Goal: Information Seeking & Learning: Learn about a topic

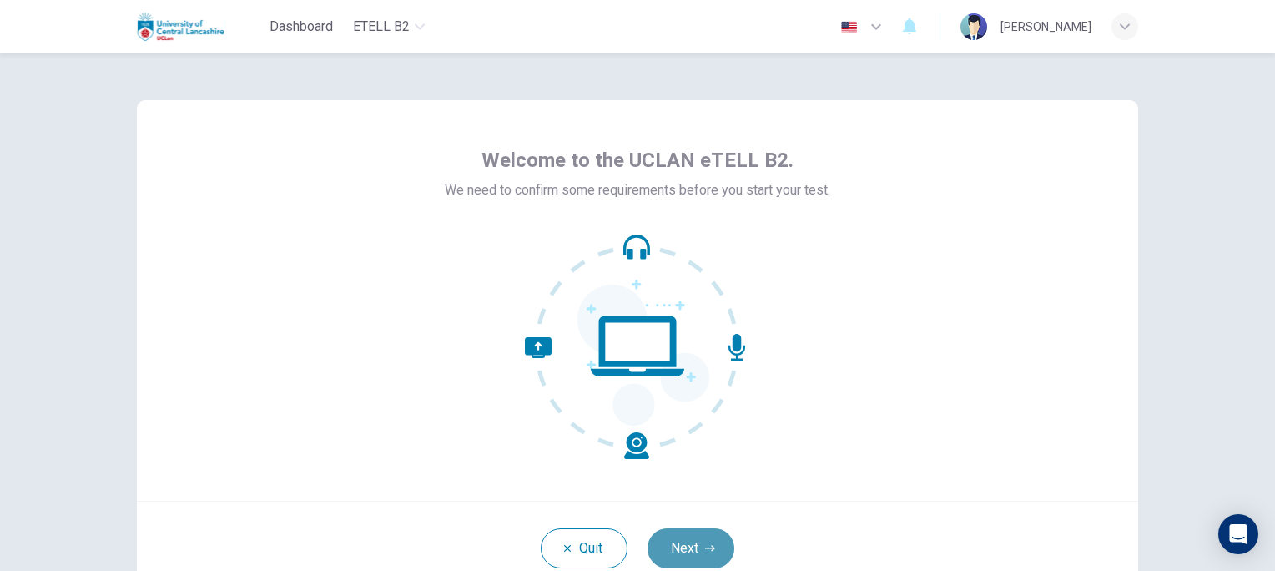
click at [693, 553] on button "Next" at bounding box center [691, 548] width 87 height 40
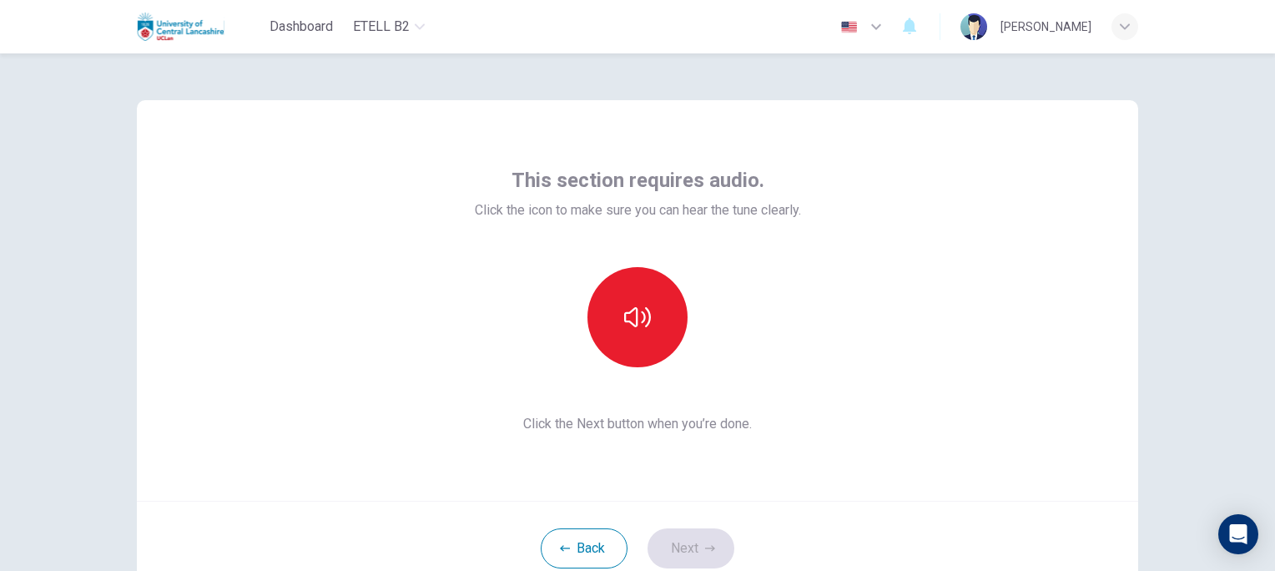
click at [1168, 230] on div "This section requires audio. Click the icon to make sure you can hear the tune …" at bounding box center [637, 312] width 1275 height 518
click at [636, 326] on icon "button" at bounding box center [637, 317] width 27 height 27
click at [689, 557] on button "Next" at bounding box center [691, 548] width 87 height 40
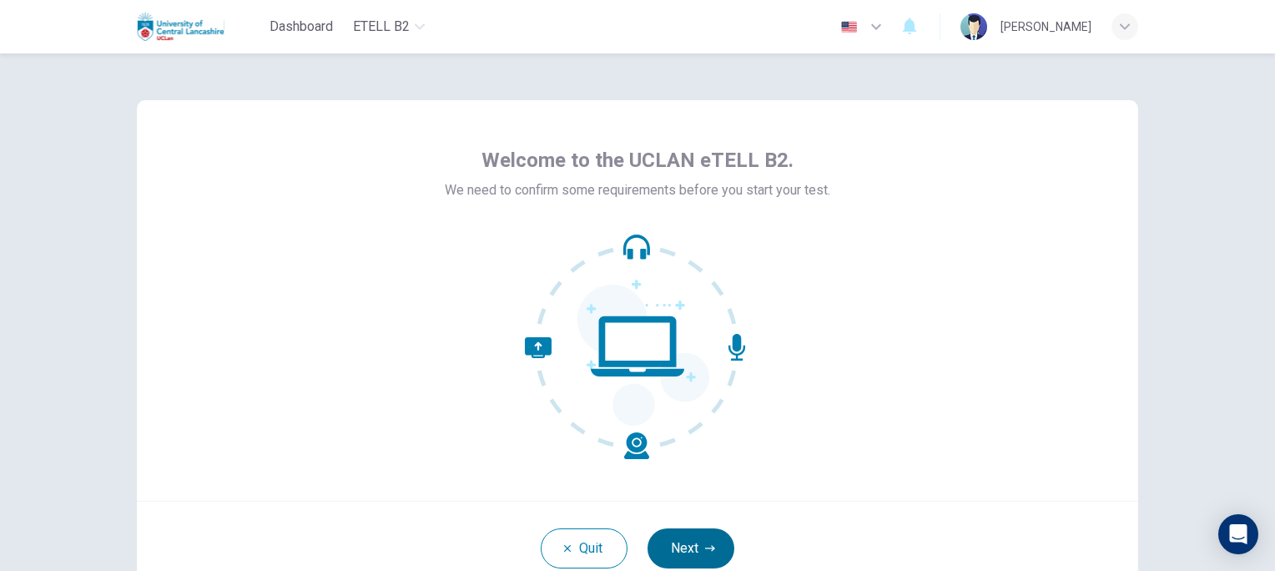
click at [684, 544] on button "Next" at bounding box center [691, 548] width 87 height 40
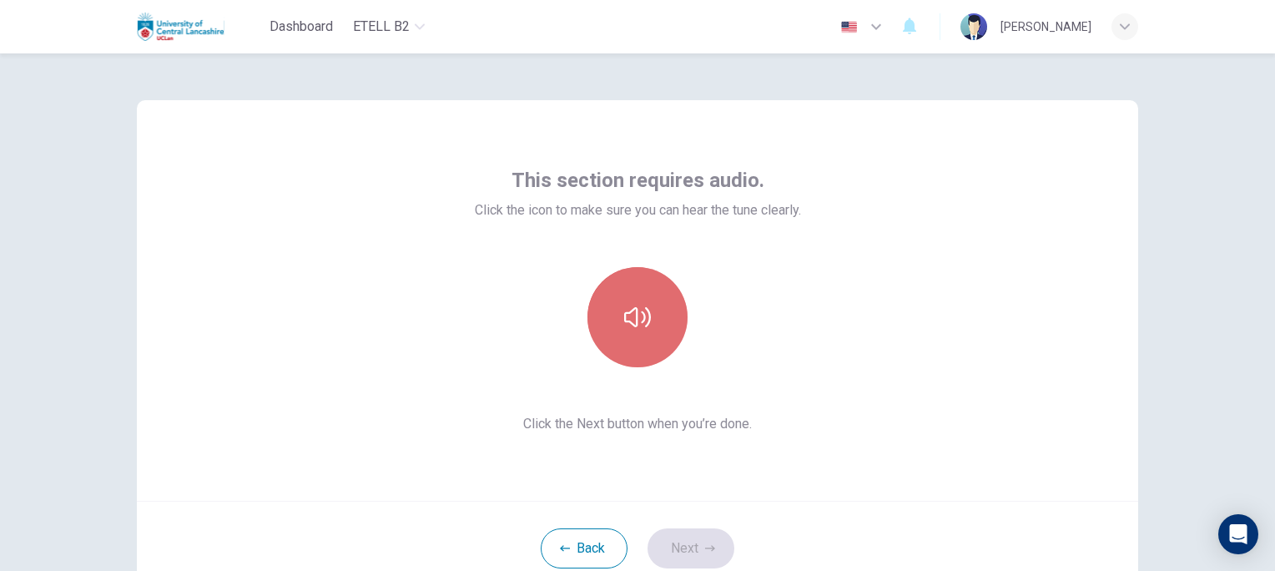
click at [637, 331] on button "button" at bounding box center [638, 317] width 100 height 100
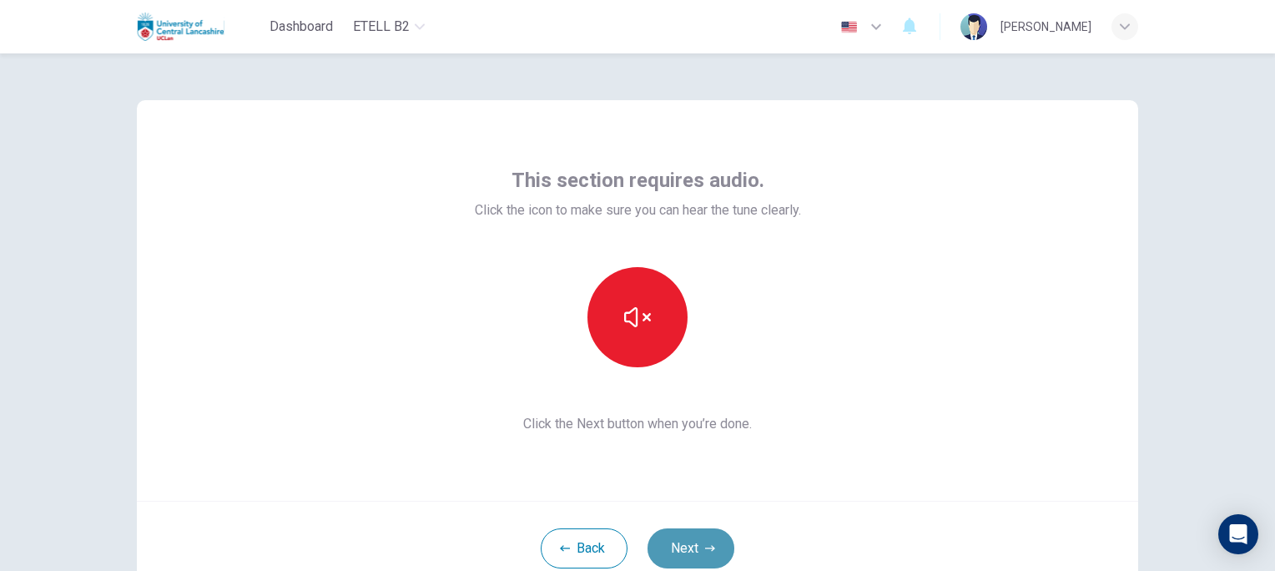
click at [694, 551] on button "Next" at bounding box center [691, 548] width 87 height 40
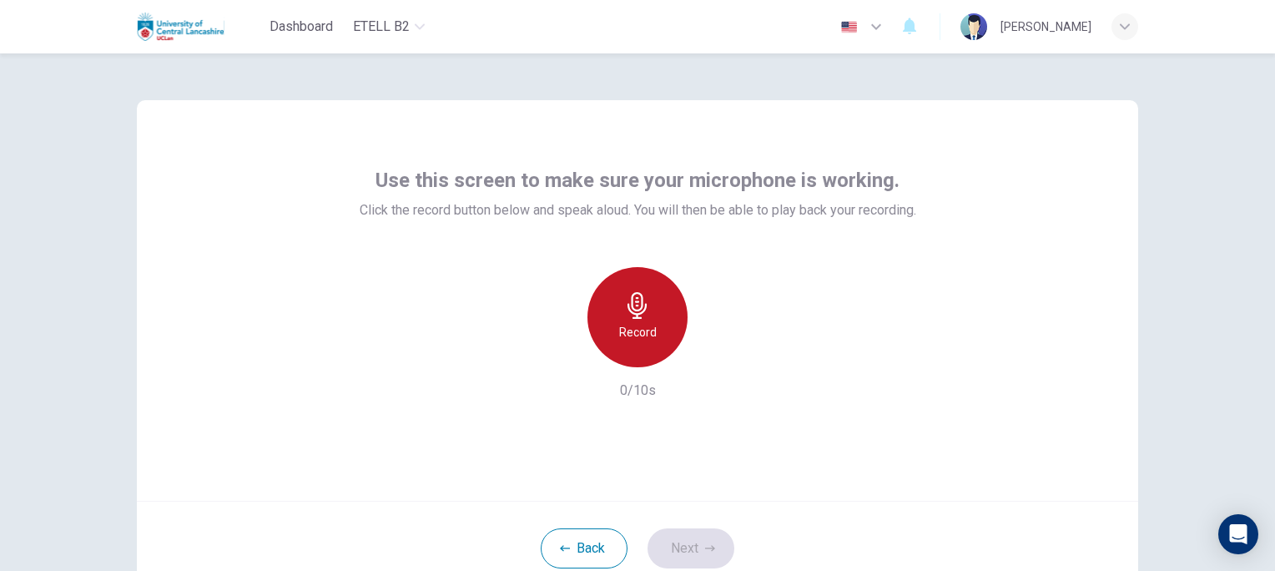
click at [629, 322] on h6 "Record" at bounding box center [638, 332] width 38 height 20
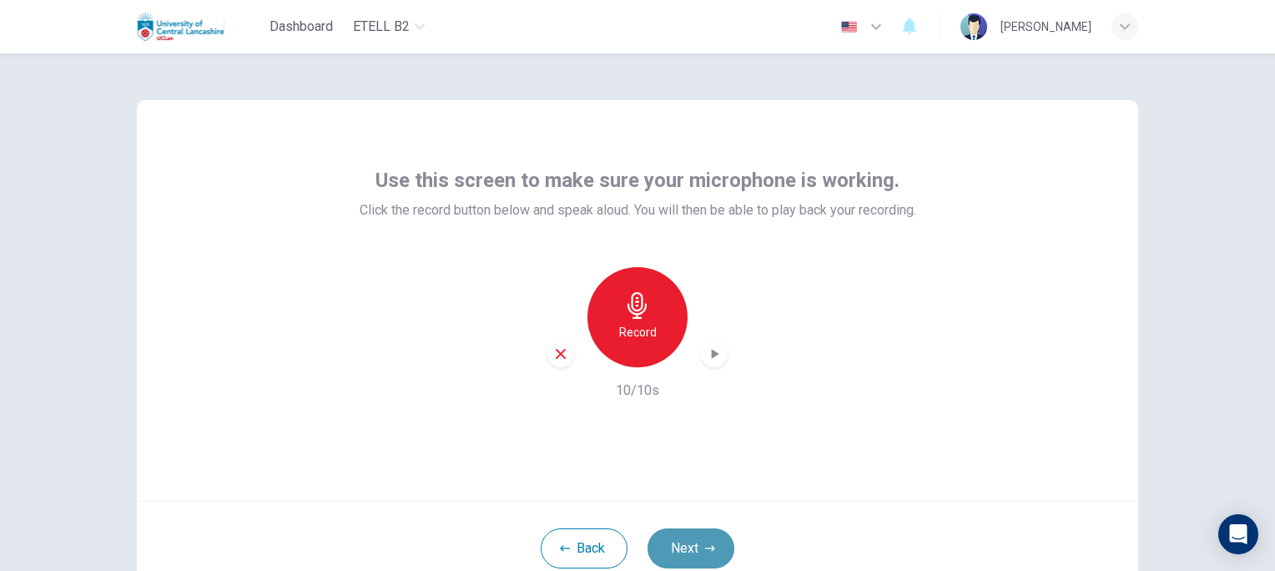
click at [678, 543] on button "Next" at bounding box center [691, 548] width 87 height 40
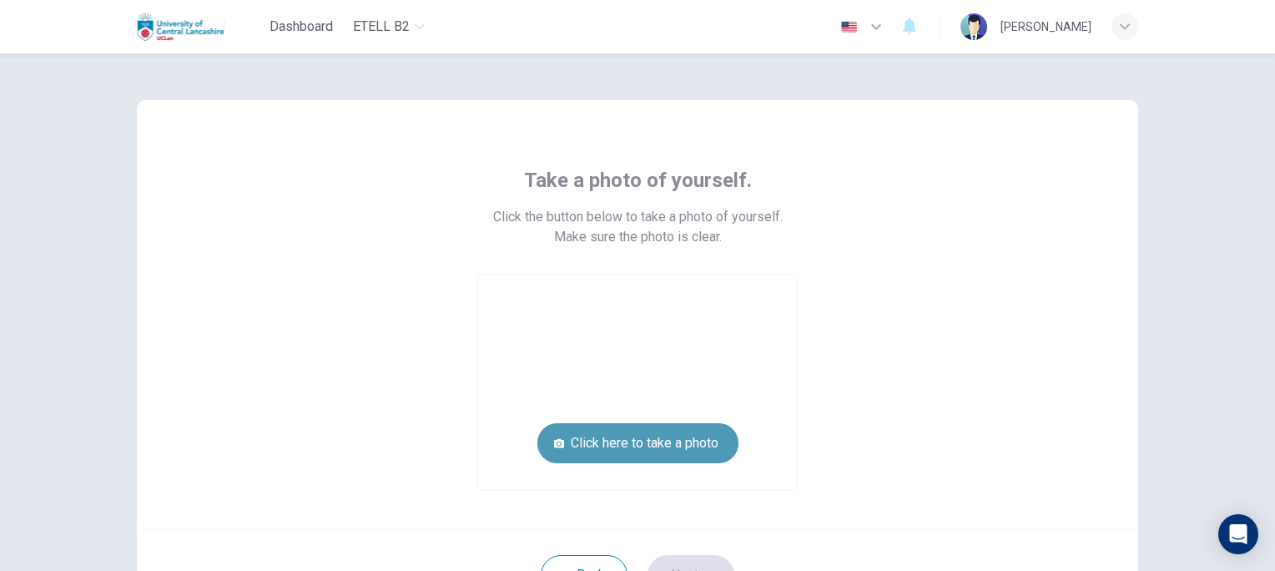
click at [621, 444] on button "Click here to take a photo" at bounding box center [638, 443] width 201 height 40
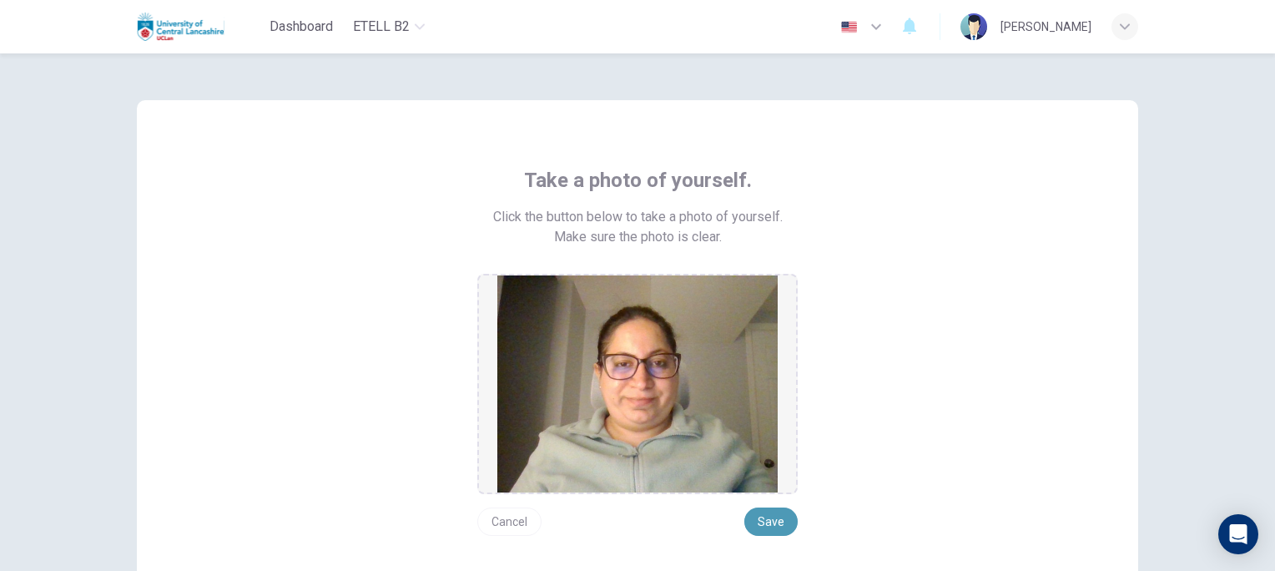
click at [770, 523] on button "Save" at bounding box center [771, 522] width 53 height 28
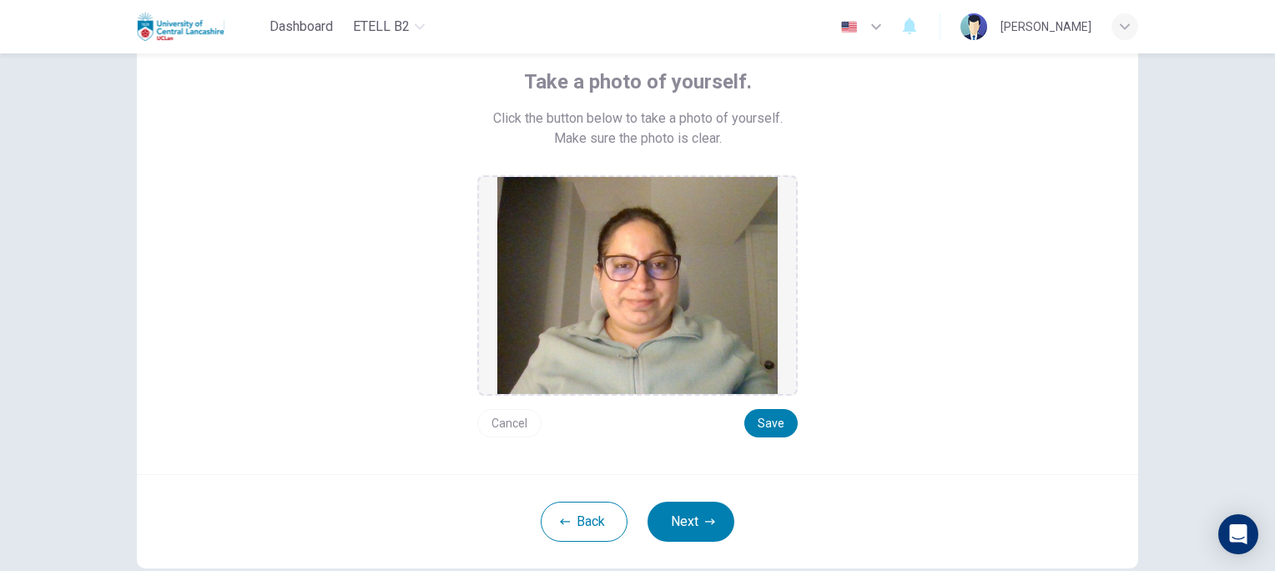
scroll to position [96, 0]
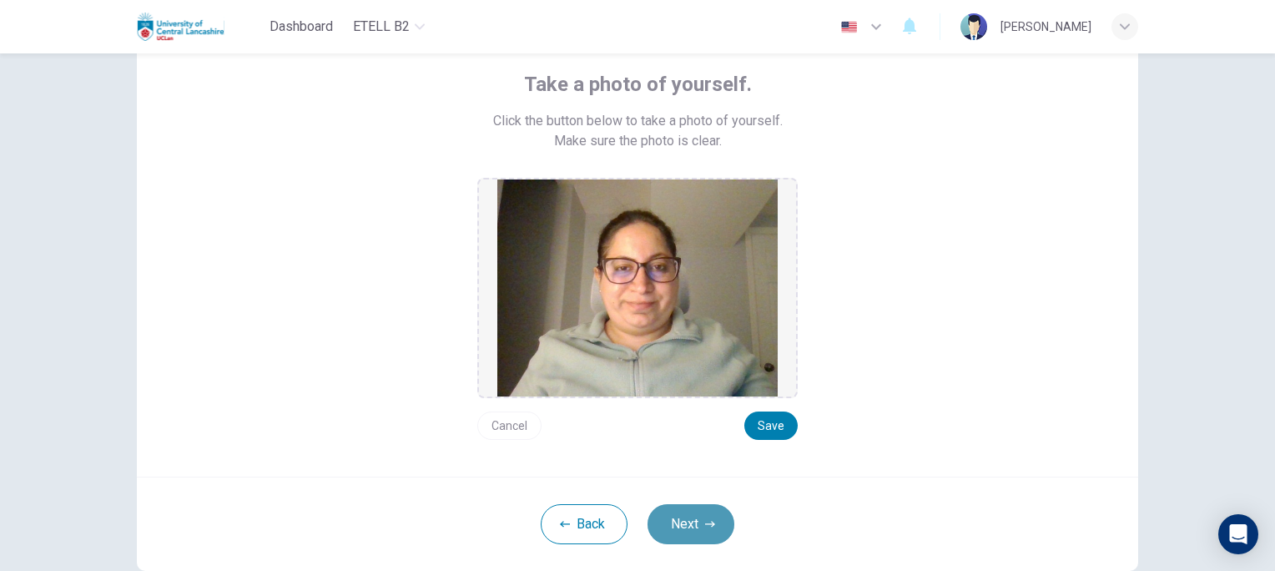
click at [674, 524] on button "Next" at bounding box center [691, 524] width 87 height 40
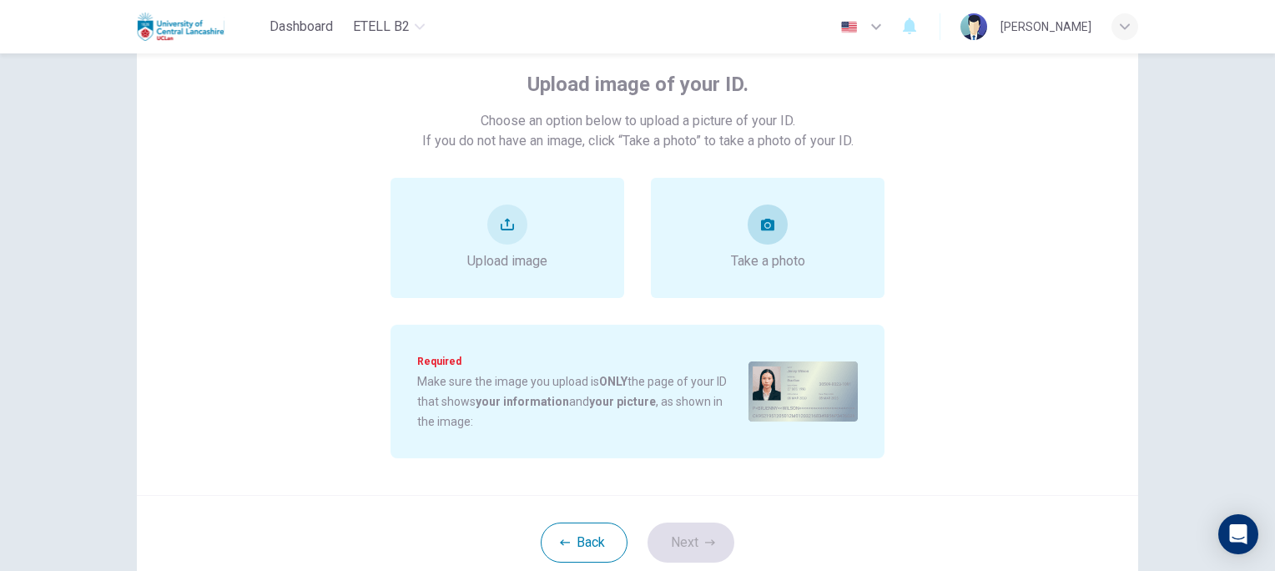
click at [765, 232] on button "take photo" at bounding box center [768, 225] width 40 height 40
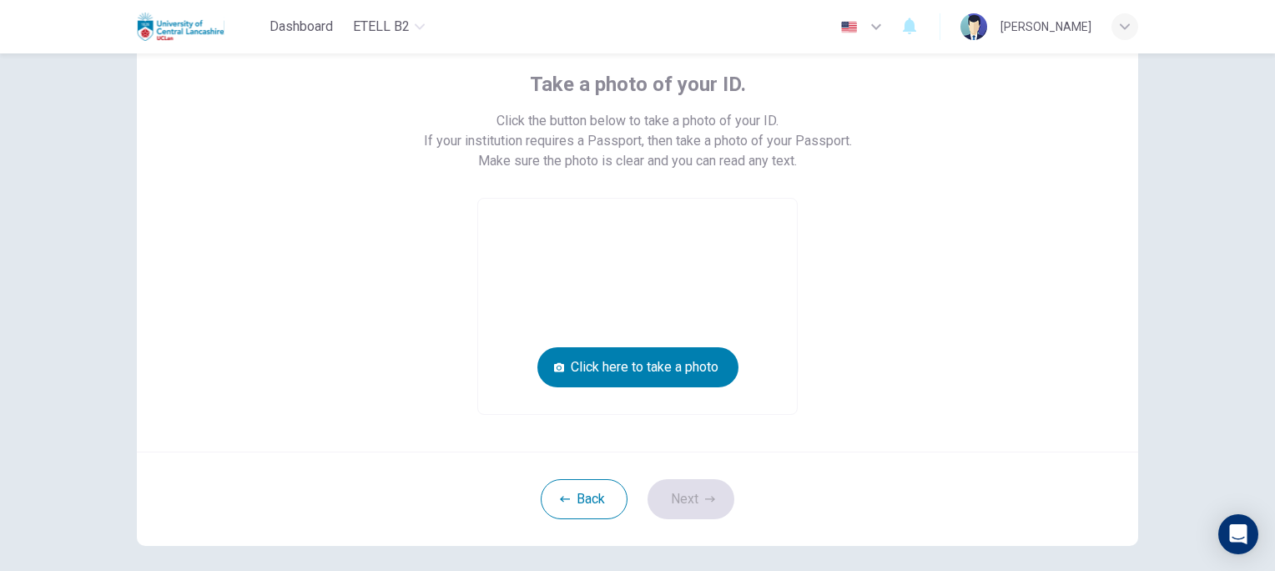
click at [628, 290] on video at bounding box center [637, 306] width 319 height 215
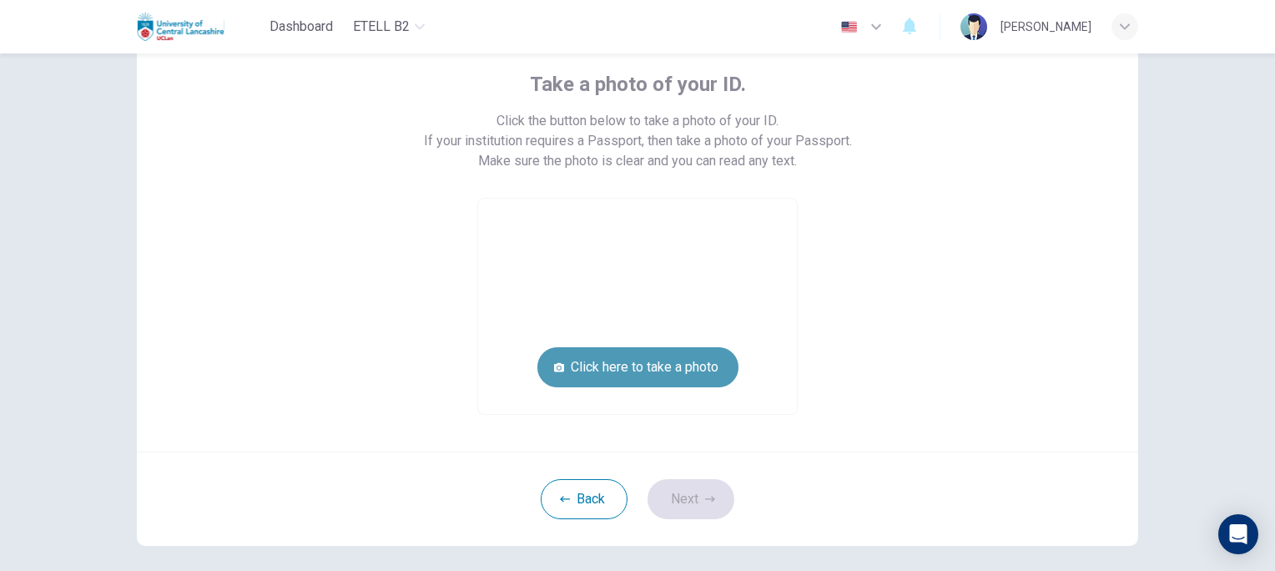
click at [636, 370] on button "Click here to take a photo" at bounding box center [638, 367] width 201 height 40
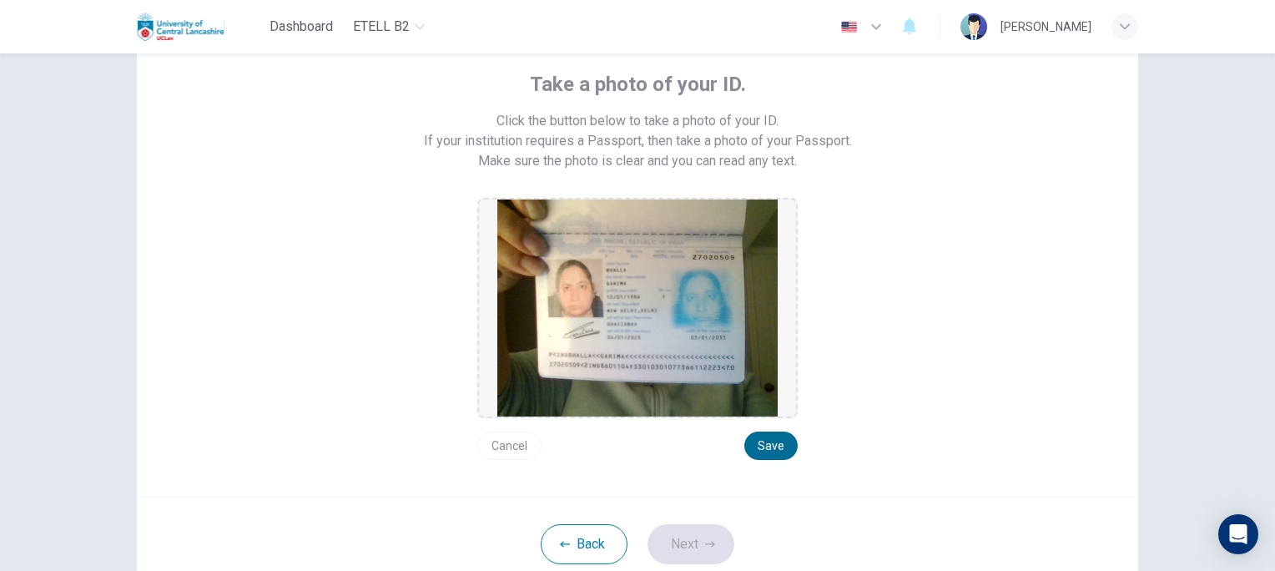
click at [768, 439] on button "Save" at bounding box center [771, 446] width 53 height 28
click at [686, 545] on button "Next" at bounding box center [691, 544] width 87 height 40
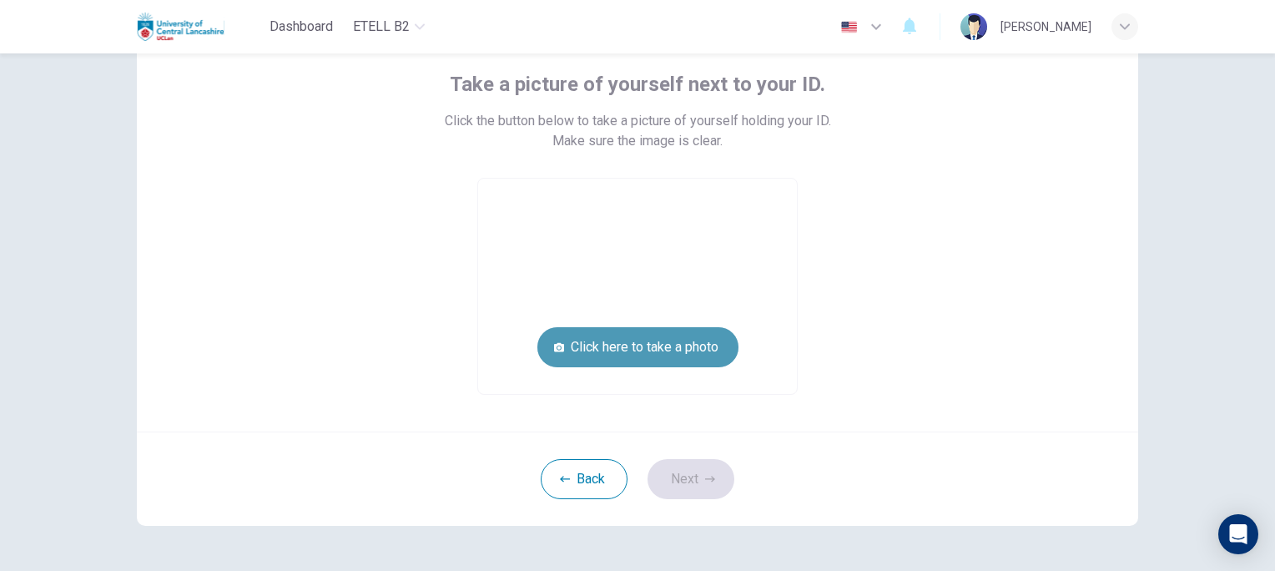
click at [621, 344] on button "Click here to take a photo" at bounding box center [638, 347] width 201 height 40
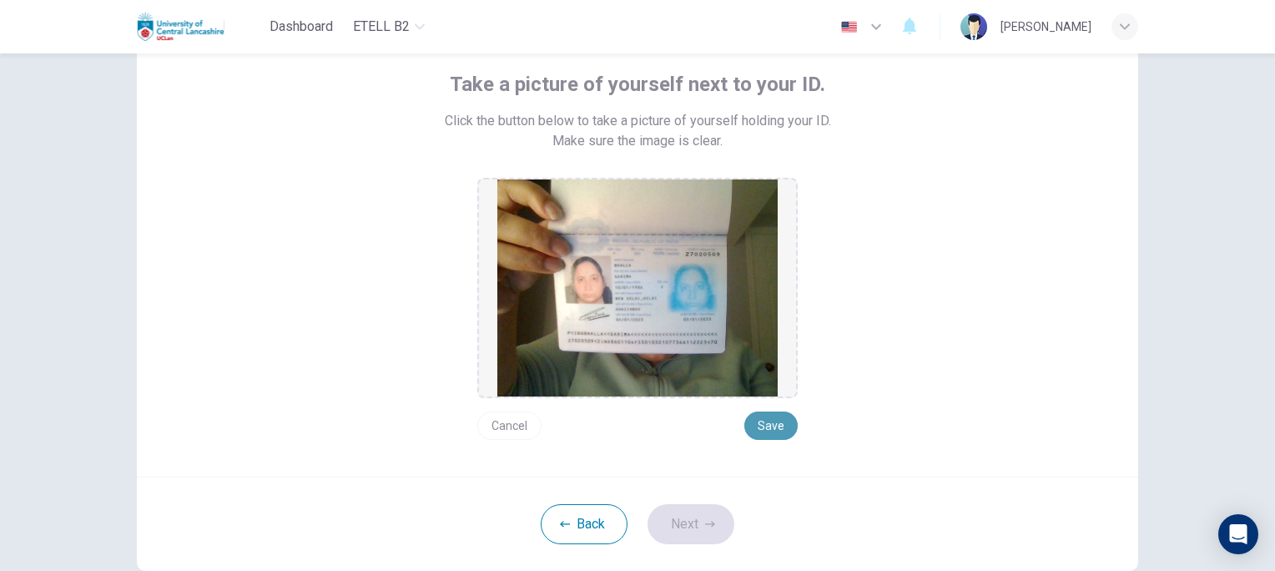
click at [766, 427] on button "Save" at bounding box center [771, 426] width 53 height 28
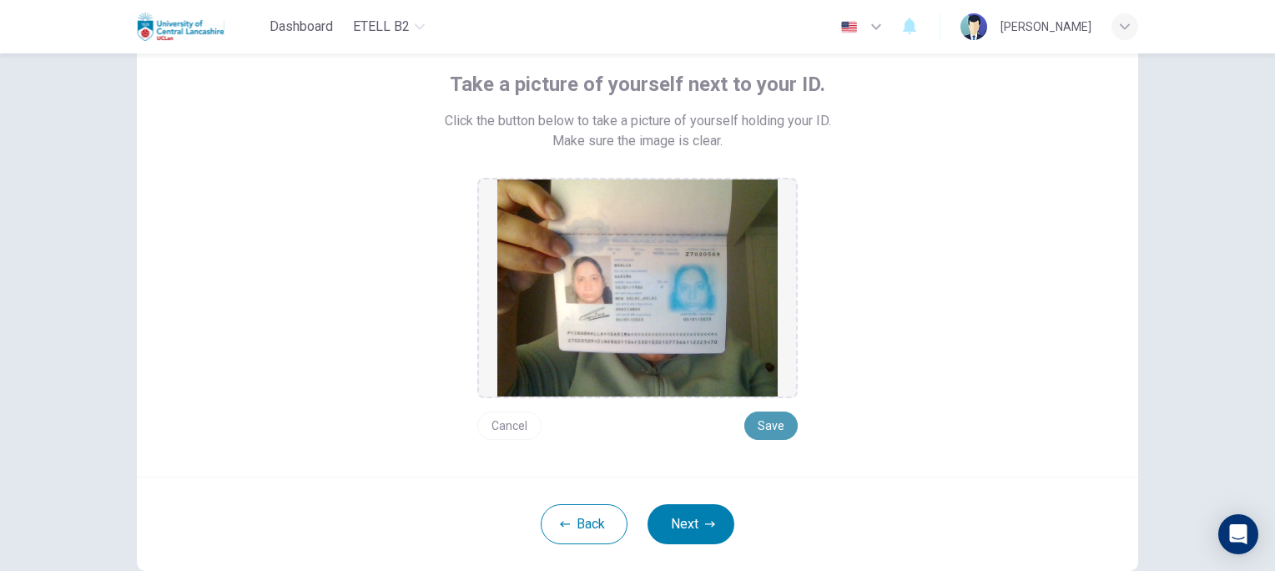
click at [766, 427] on button "Save" at bounding box center [771, 426] width 53 height 28
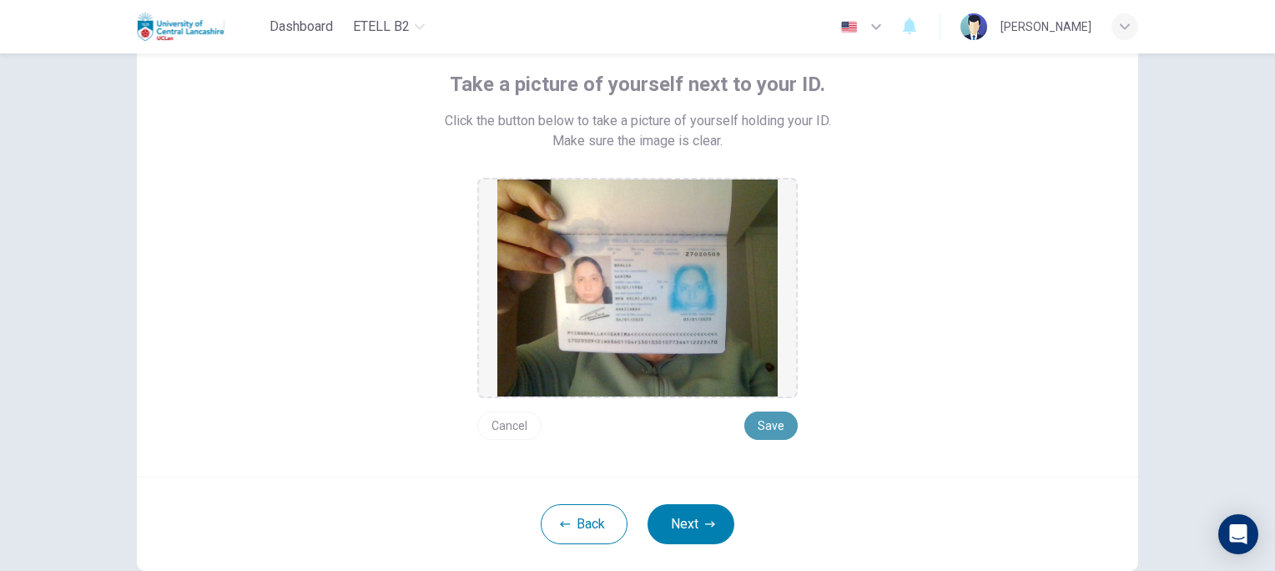
click at [766, 427] on button "Save" at bounding box center [771, 426] width 53 height 28
click at [665, 532] on button "Next" at bounding box center [691, 524] width 87 height 40
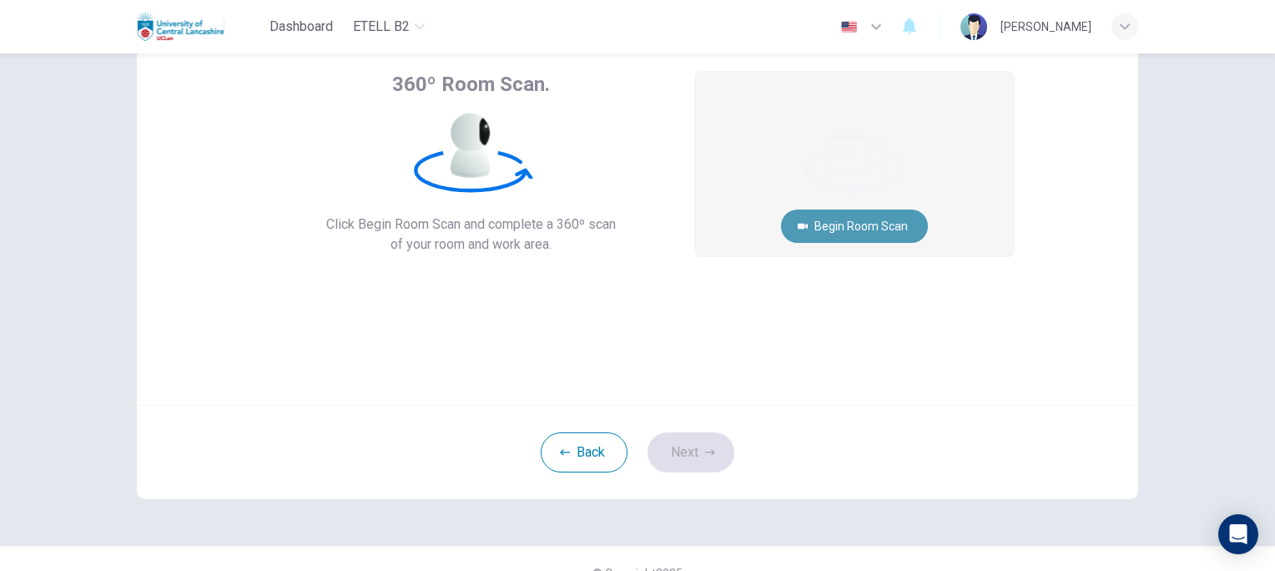
click at [861, 220] on button "Begin Room Scan" at bounding box center [854, 226] width 147 height 33
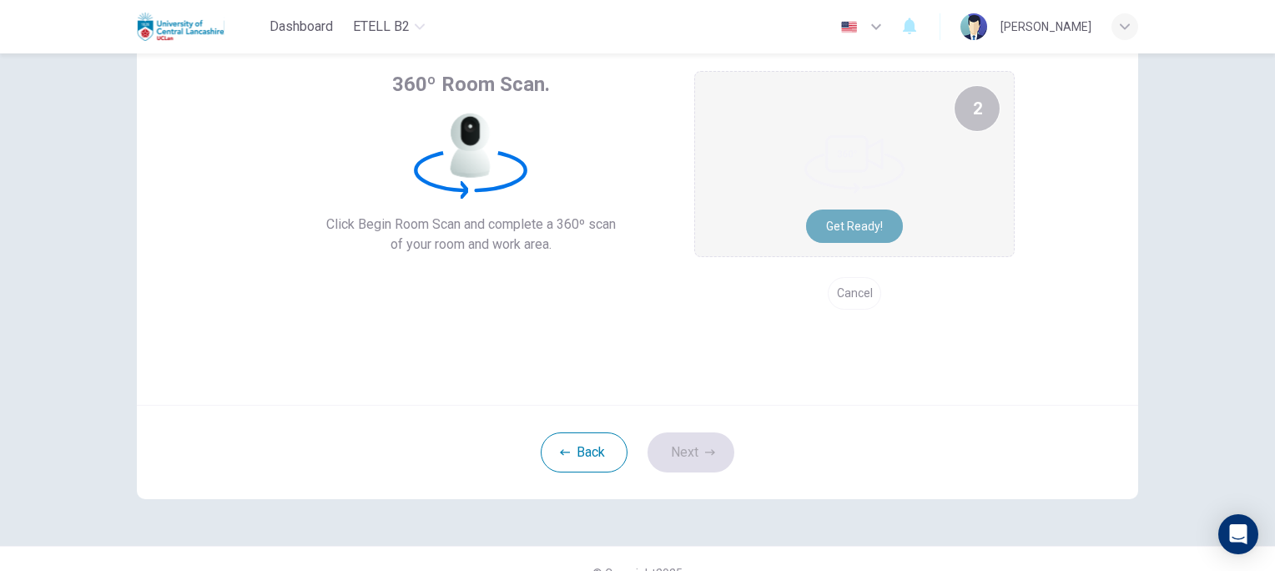
click at [861, 220] on button "Get ready!" at bounding box center [854, 226] width 97 height 33
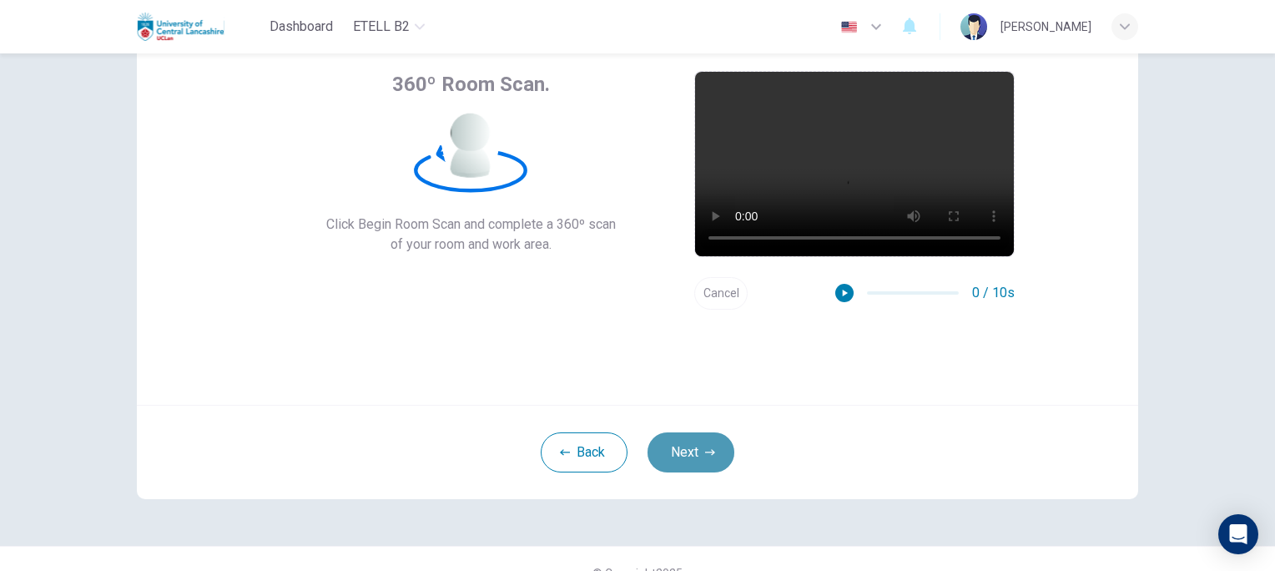
click at [687, 459] on button "Next" at bounding box center [691, 452] width 87 height 40
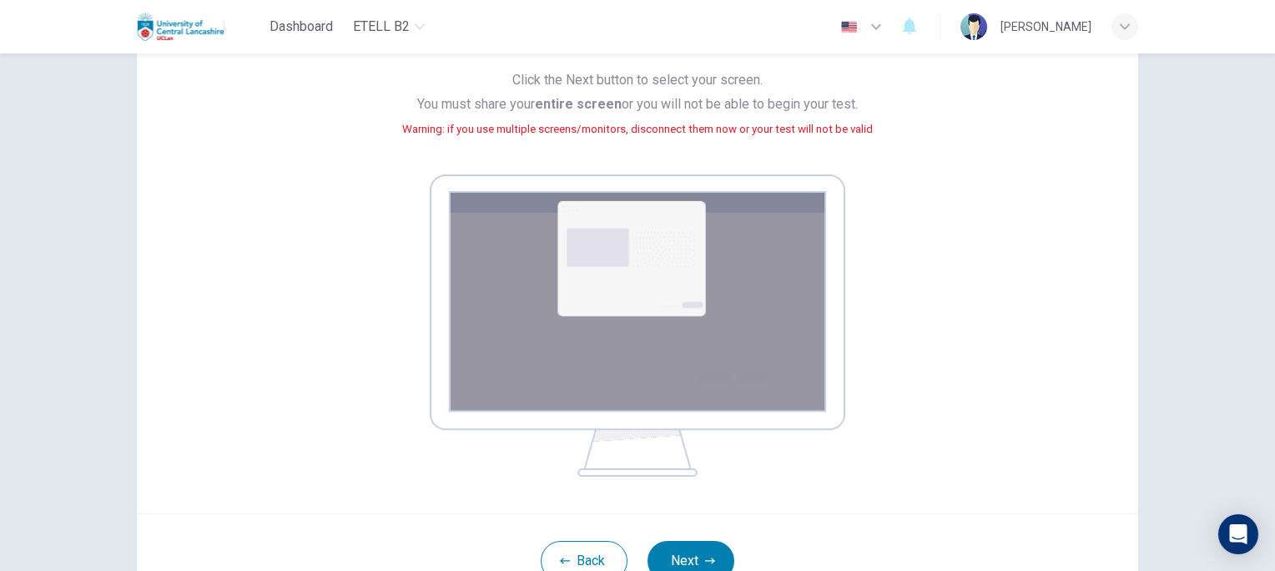
scroll to position [159, 0]
click at [676, 555] on button "Next" at bounding box center [691, 560] width 87 height 40
click at [686, 553] on button "Next" at bounding box center [691, 560] width 87 height 40
click at [689, 556] on button "Next" at bounding box center [691, 560] width 87 height 40
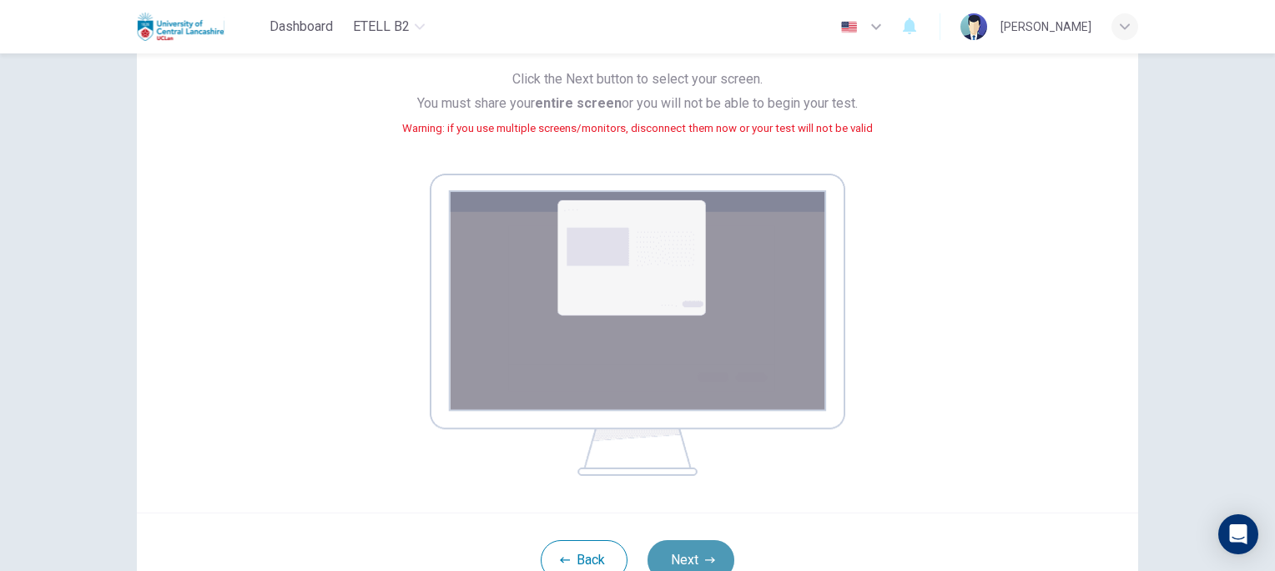
click at [689, 556] on button "Next" at bounding box center [691, 560] width 87 height 40
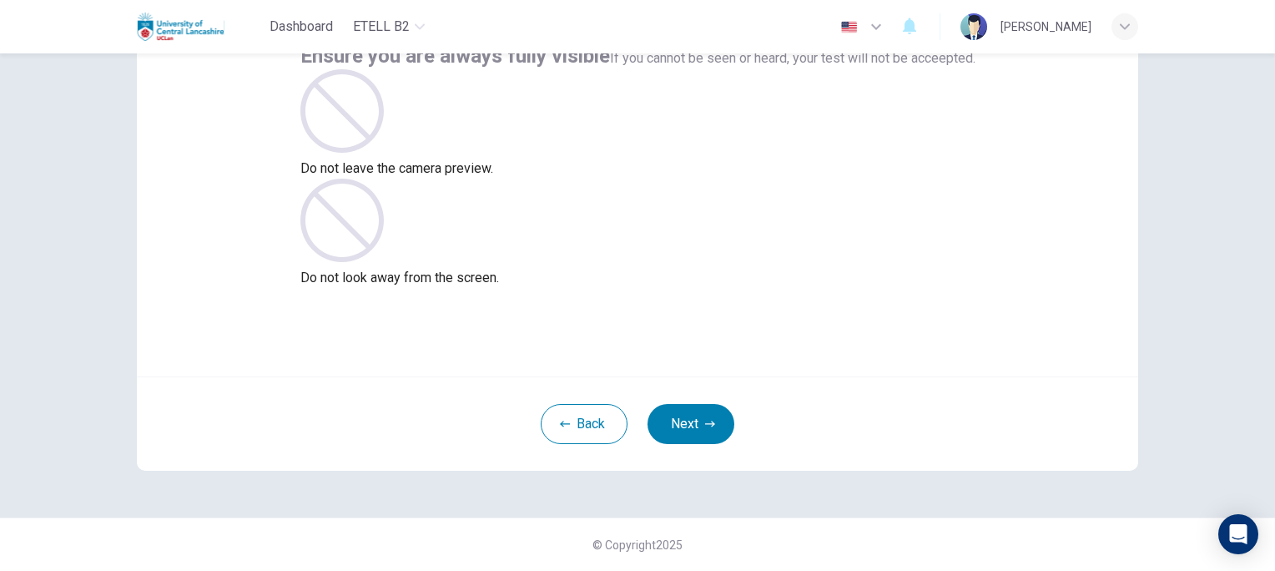
scroll to position [124, 0]
click at [688, 427] on button "Next" at bounding box center [691, 425] width 87 height 40
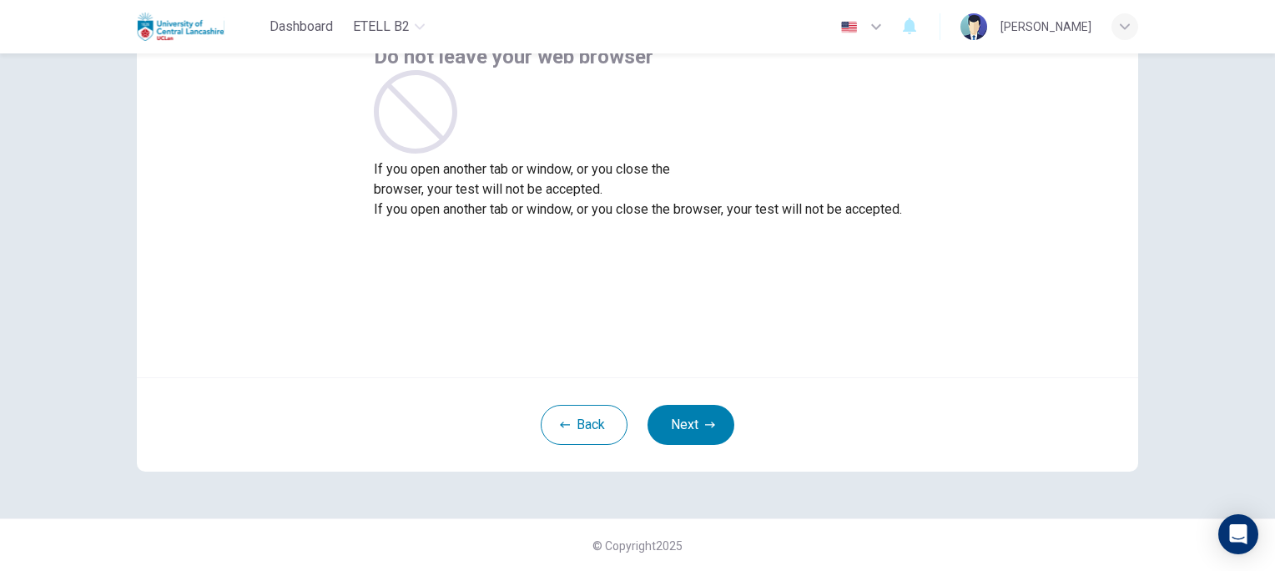
scroll to position [90, 0]
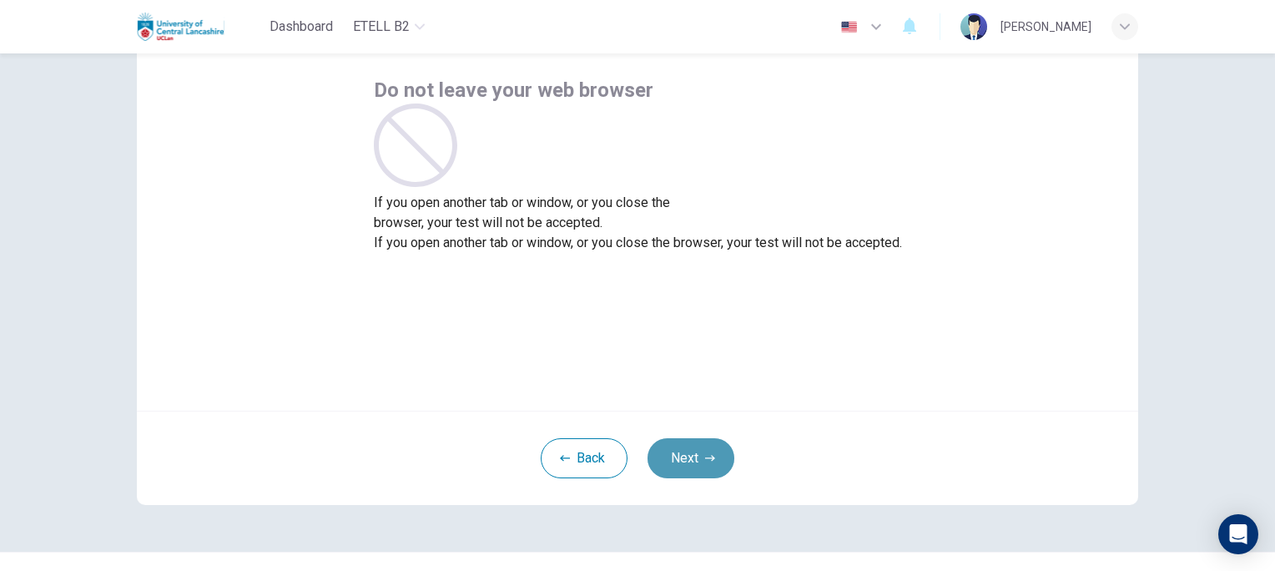
click at [682, 454] on button "Next" at bounding box center [691, 458] width 87 height 40
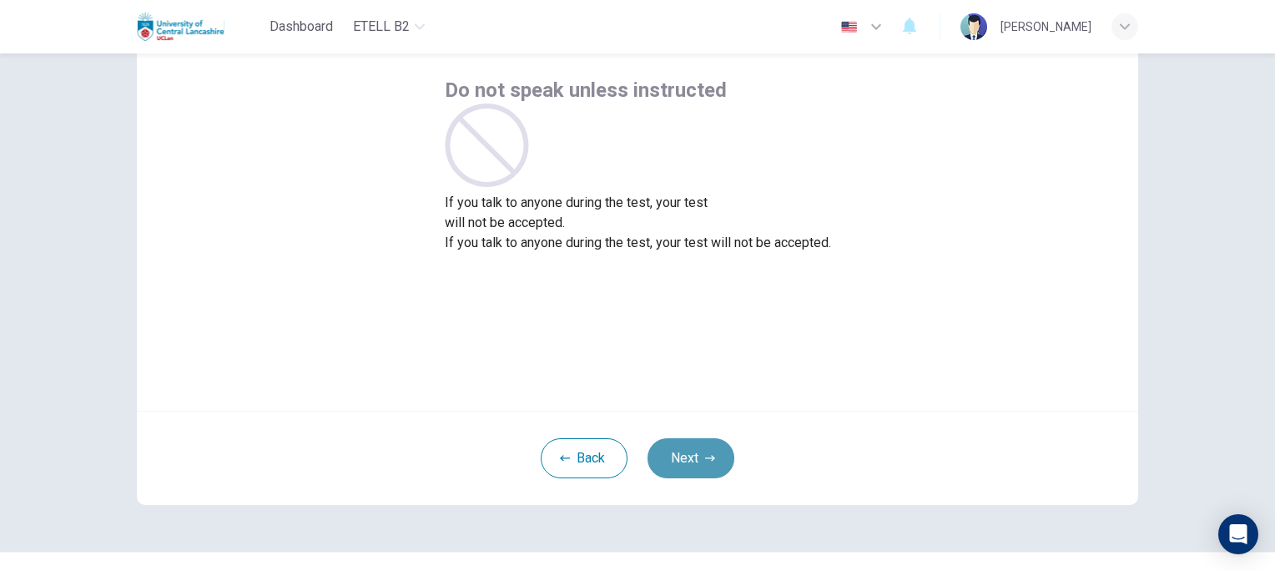
click at [682, 454] on button "Next" at bounding box center [691, 458] width 87 height 40
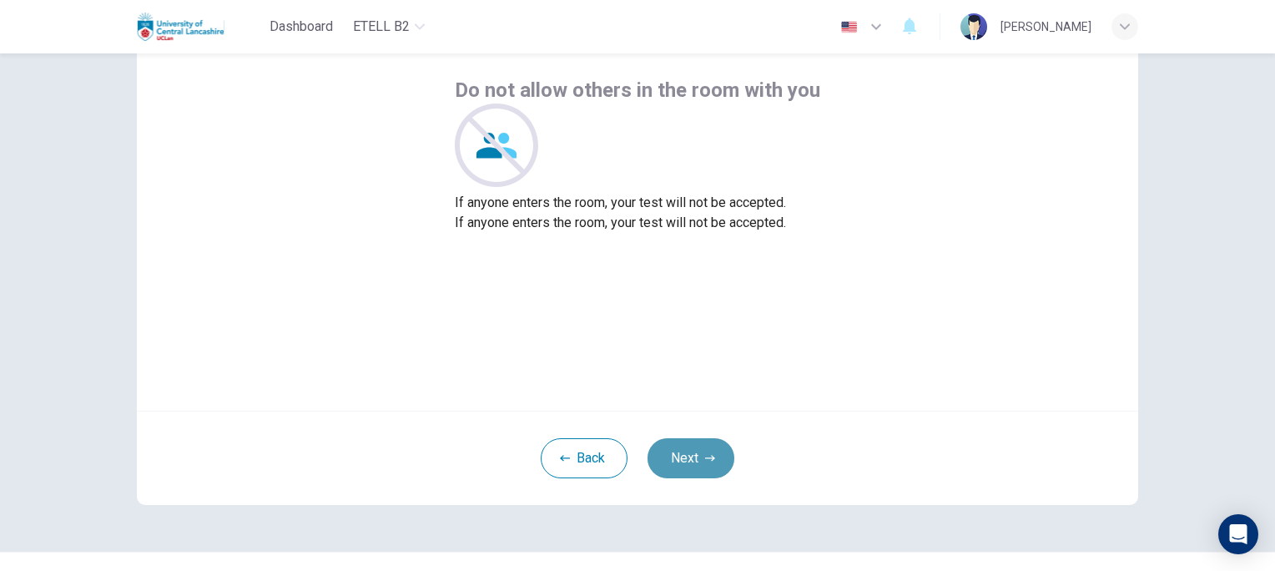
click at [682, 454] on button "Next" at bounding box center [691, 458] width 87 height 40
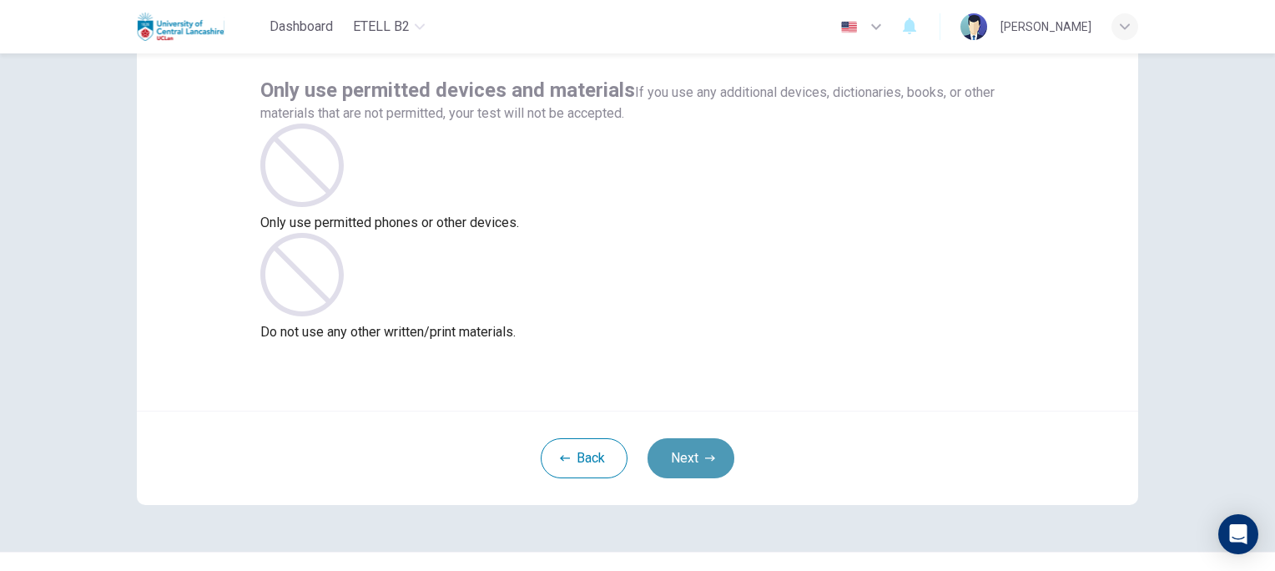
click at [682, 454] on button "Next" at bounding box center [691, 458] width 87 height 40
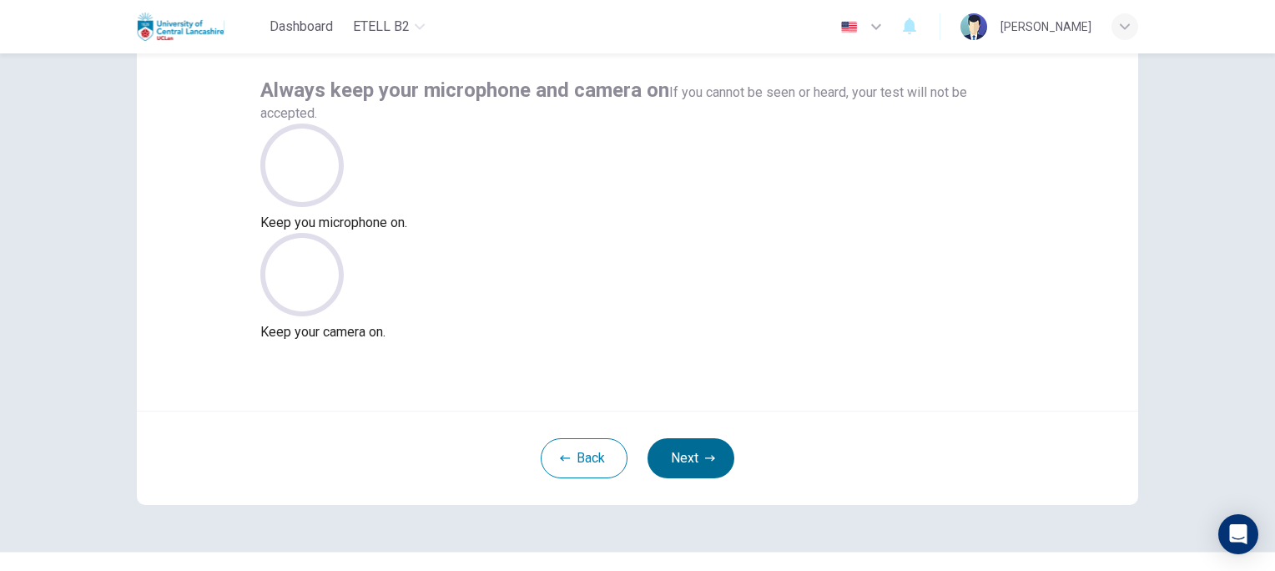
click at [682, 454] on button "Next" at bounding box center [691, 458] width 87 height 40
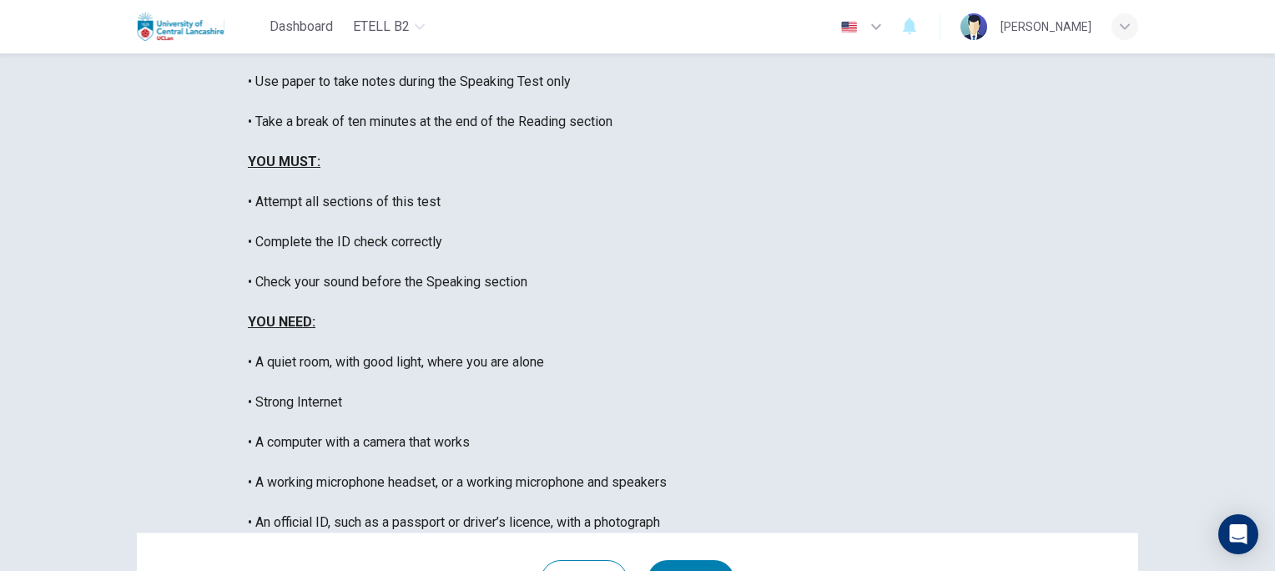
scroll to position [357, 0]
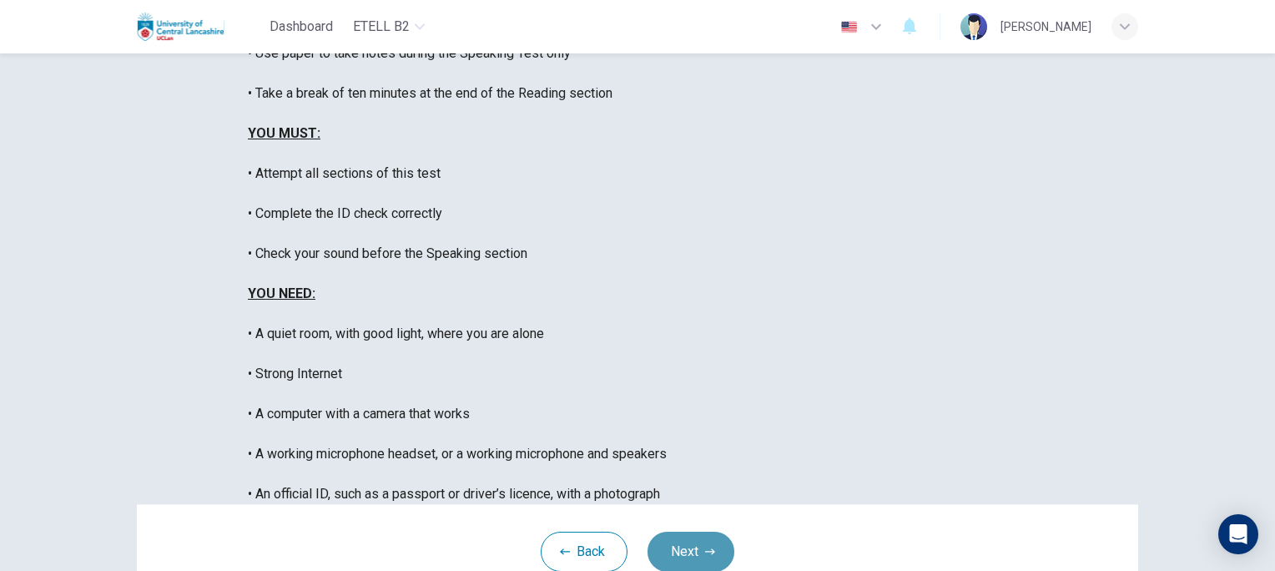
click at [694, 532] on button "Next" at bounding box center [691, 552] width 87 height 40
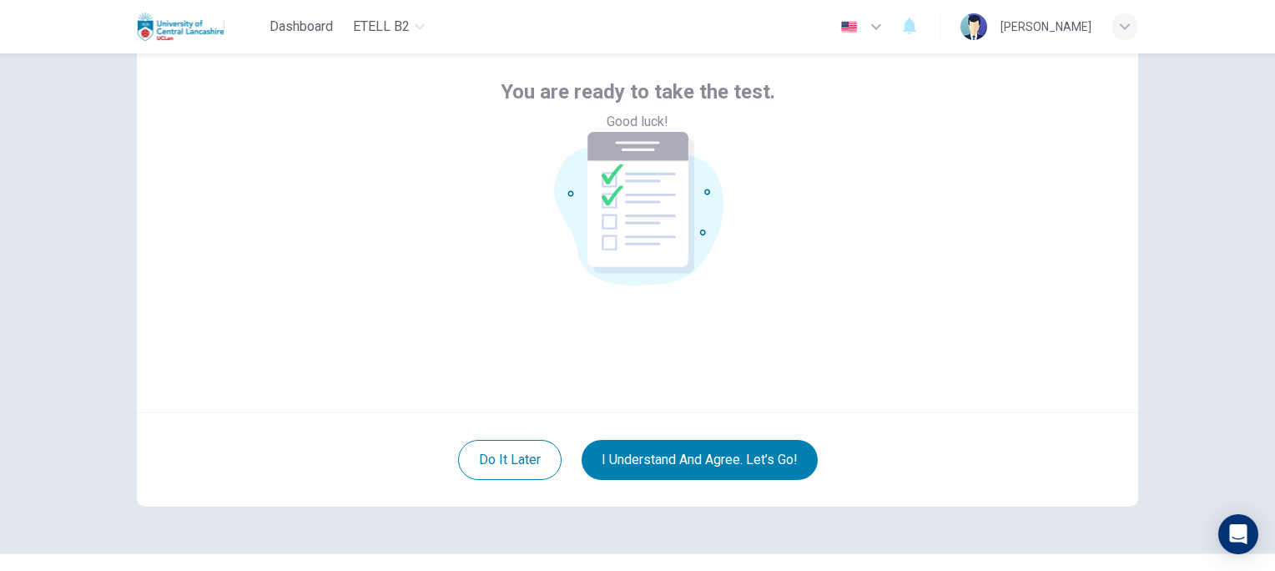
scroll to position [89, 0]
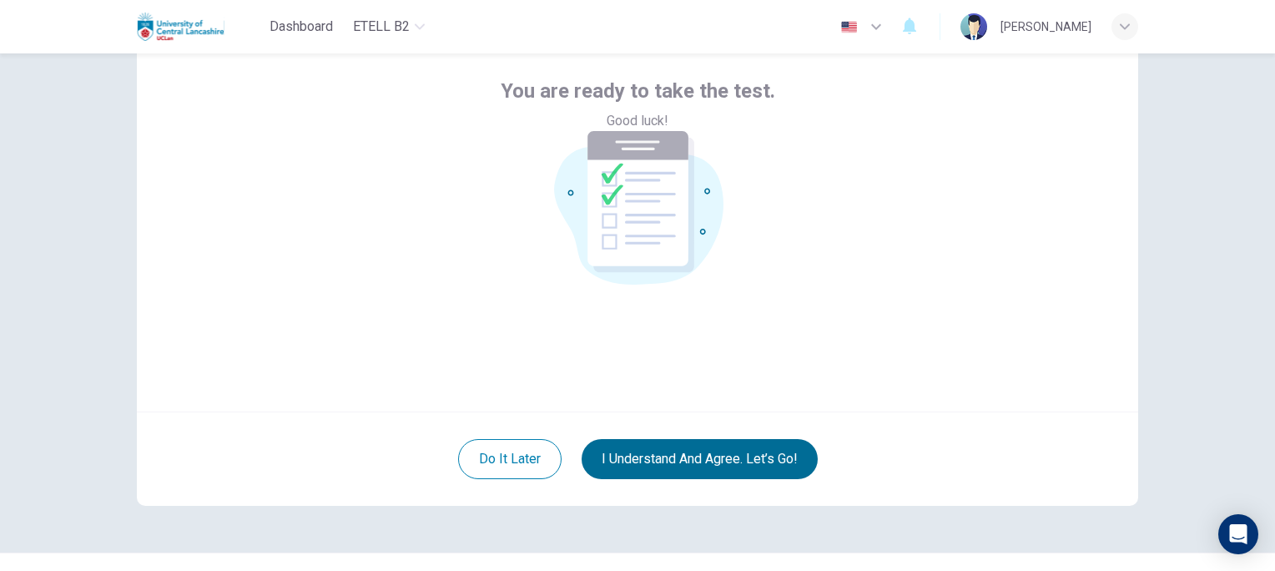
click at [688, 462] on button "I understand and agree. Let’s go!" at bounding box center [700, 459] width 236 height 40
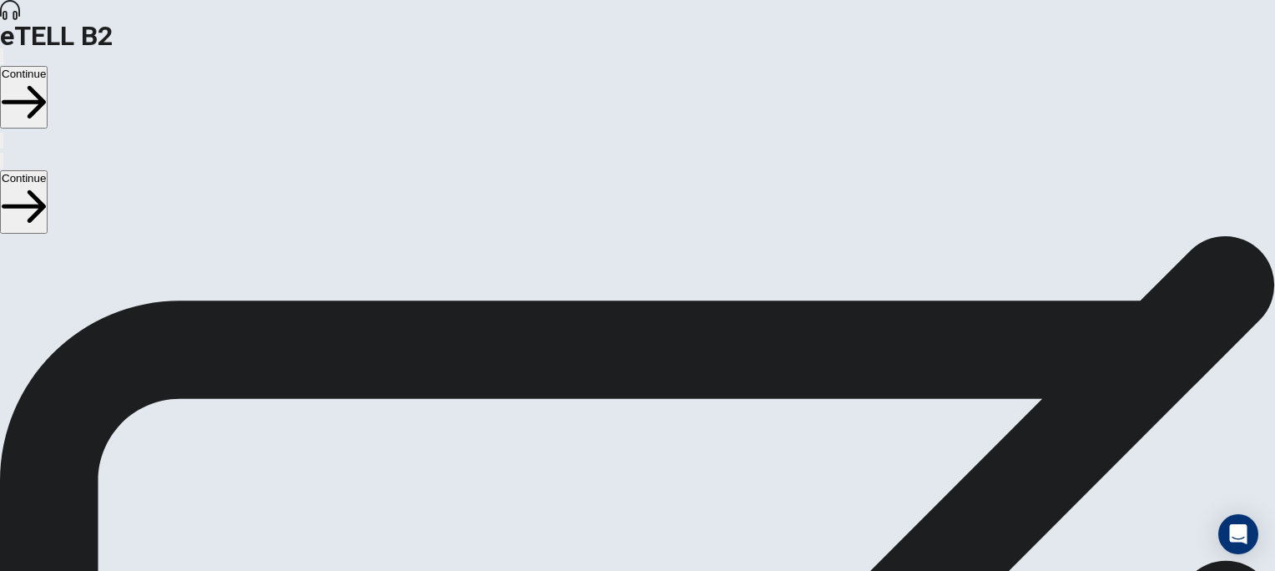
click at [48, 66] on button "Continue" at bounding box center [24, 97] width 48 height 63
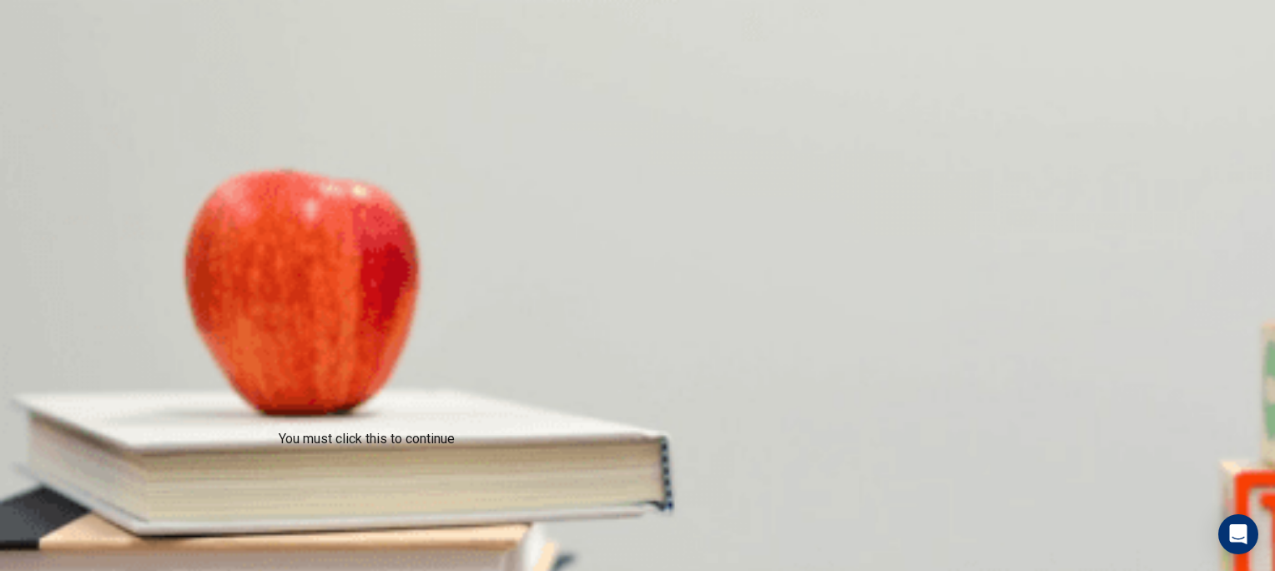
click at [911, 570] on div at bounding box center [637, 571] width 1275 height 0
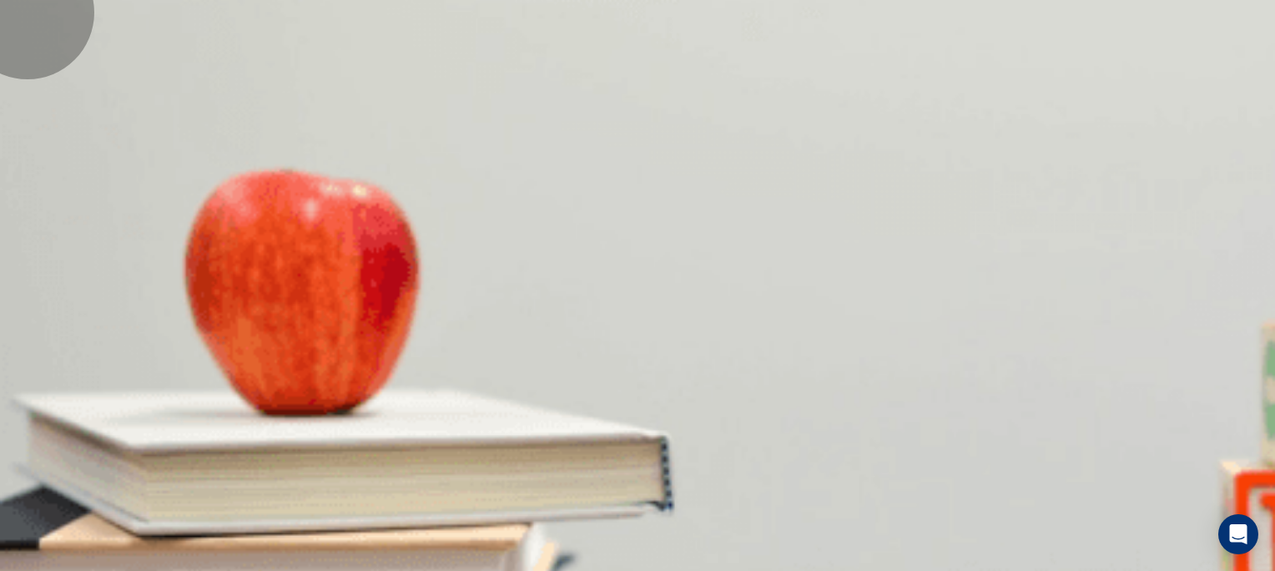
click at [356, 570] on div at bounding box center [637, 571] width 1275 height 0
click at [334, 394] on img at bounding box center [637, 285] width 1275 height 571
drag, startPoint x: 208, startPoint y: 237, endPoint x: 230, endPoint y: 238, distance: 22.6
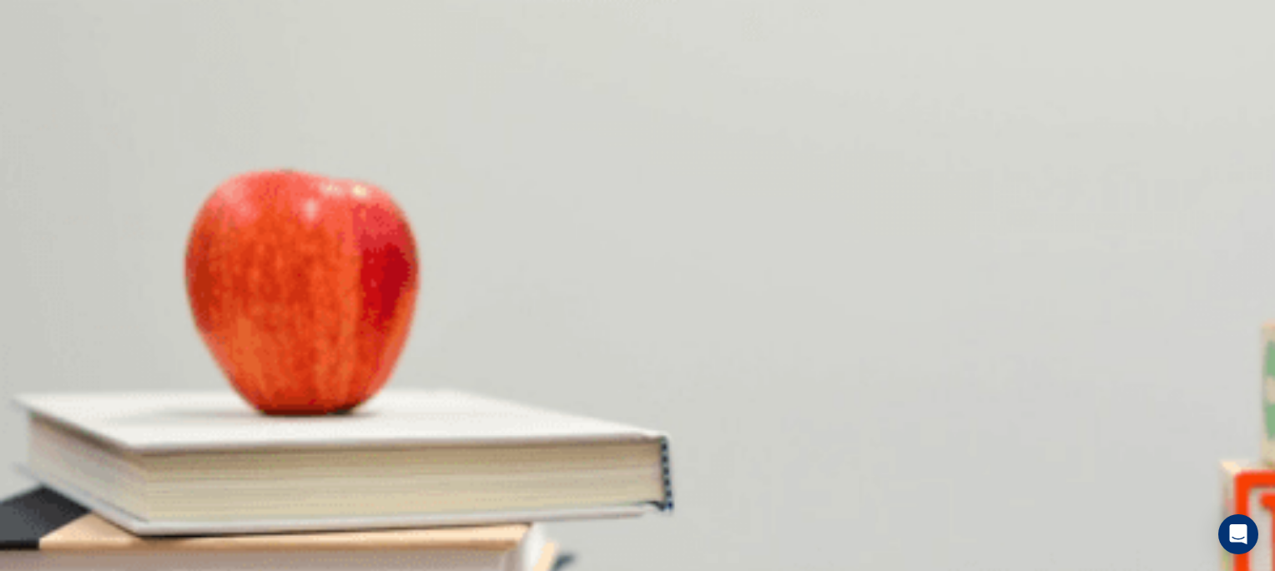
scroll to position [1309, 0]
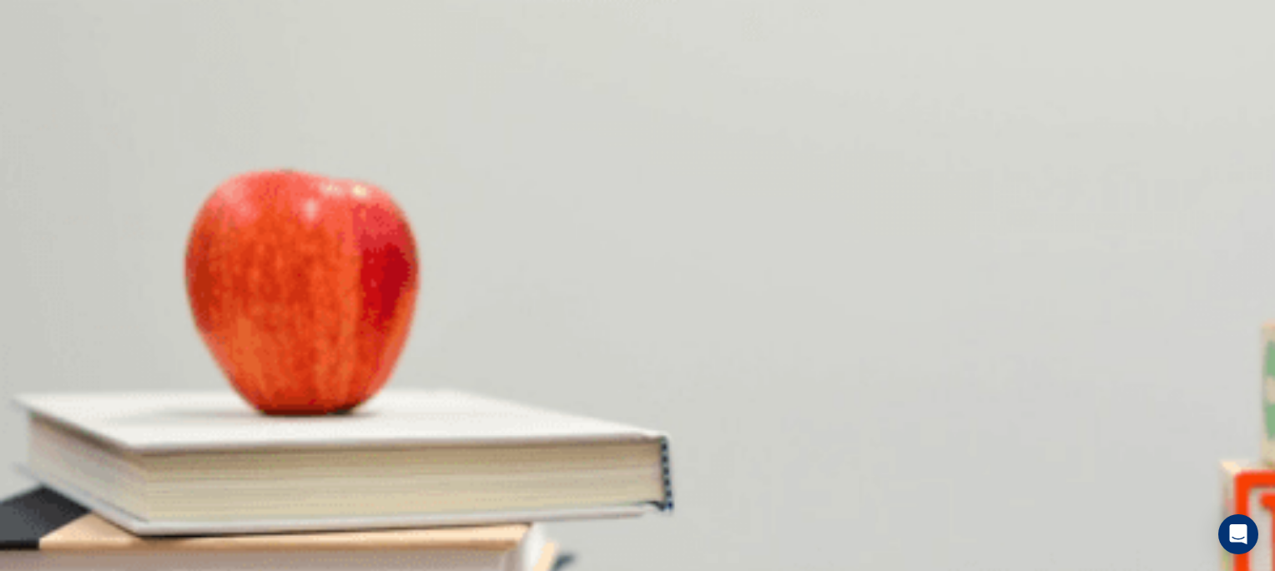
click at [48, 66] on button "Continue" at bounding box center [24, 97] width 48 height 63
type input "*"
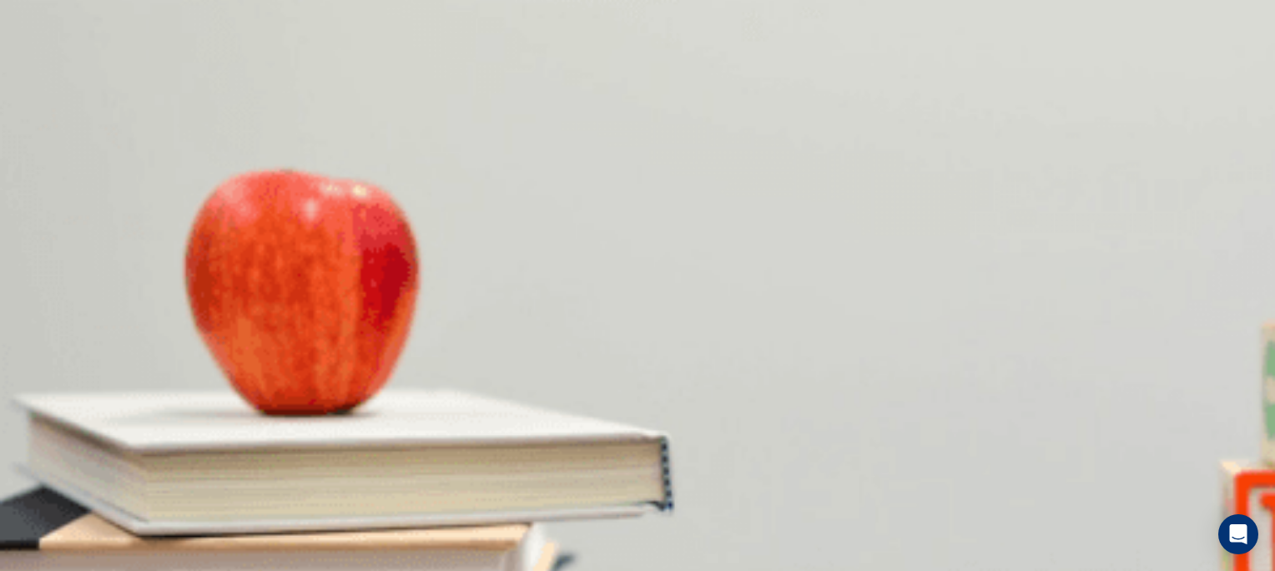
scroll to position [0, 0]
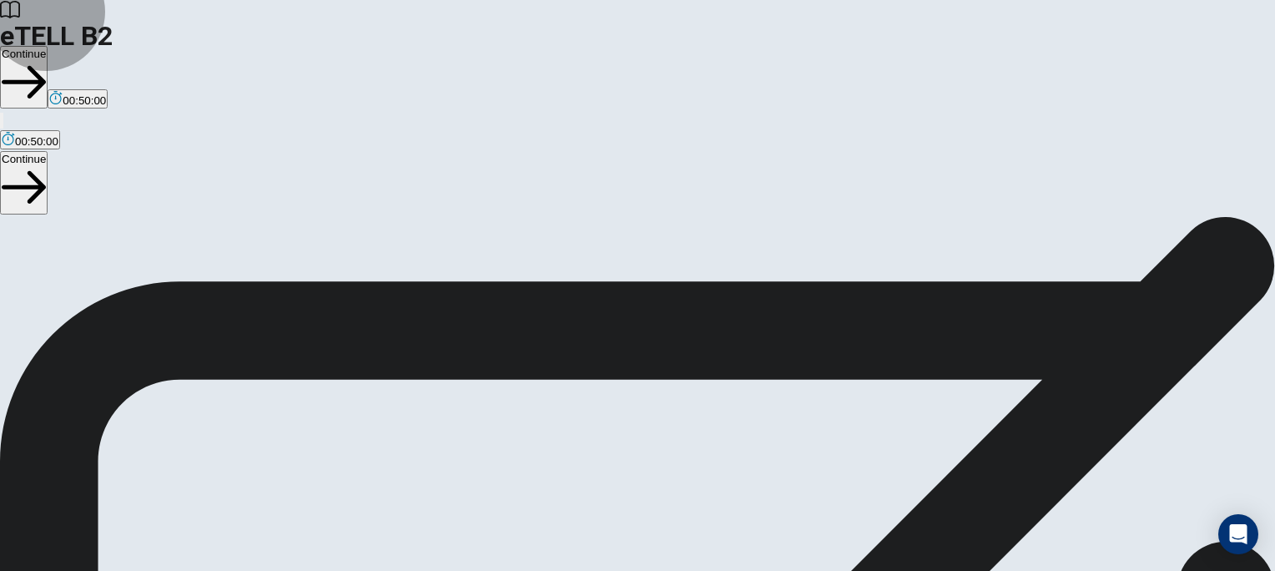
click at [48, 46] on button "Continue" at bounding box center [24, 77] width 48 height 63
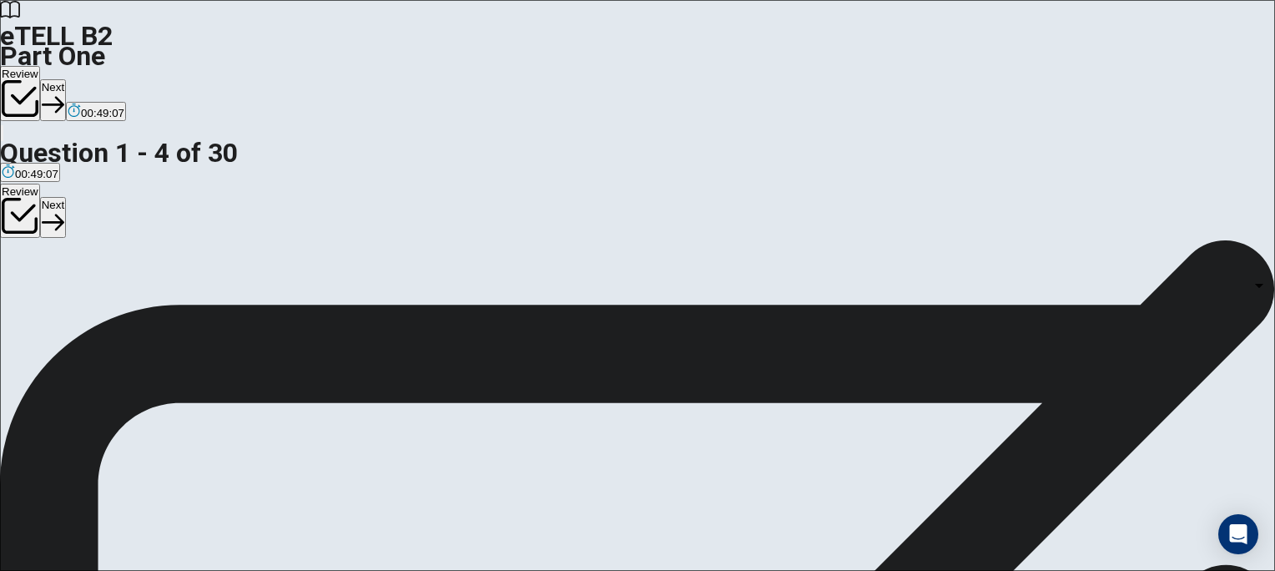
click at [802, 336] on body "This site uses cookies, as explained in our Privacy Policy . If you agree to th…" at bounding box center [637, 285] width 1275 height 571
click at [802, 570] on div at bounding box center [637, 571] width 1275 height 0
click at [802, 336] on body "This site uses cookies, as explained in our Privacy Policy . If you agree to th…" at bounding box center [637, 285] width 1275 height 571
type input "*"
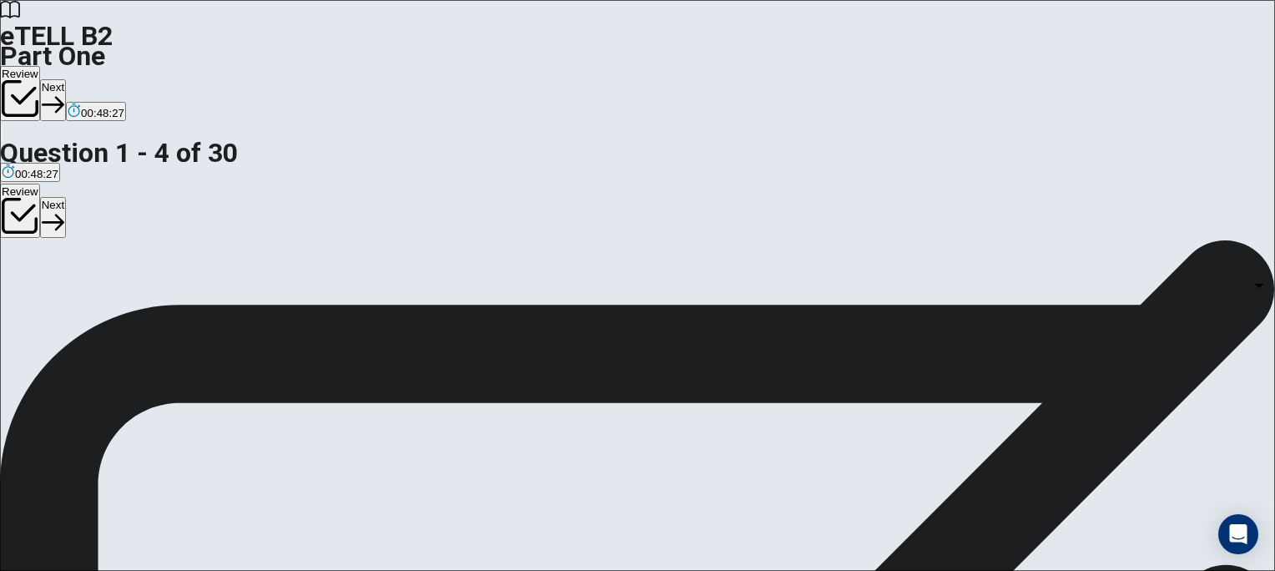
scroll to position [140, 0]
click at [800, 474] on body "This site uses cookies, as explained in our Privacy Policy . If you agree to th…" at bounding box center [637, 285] width 1275 height 571
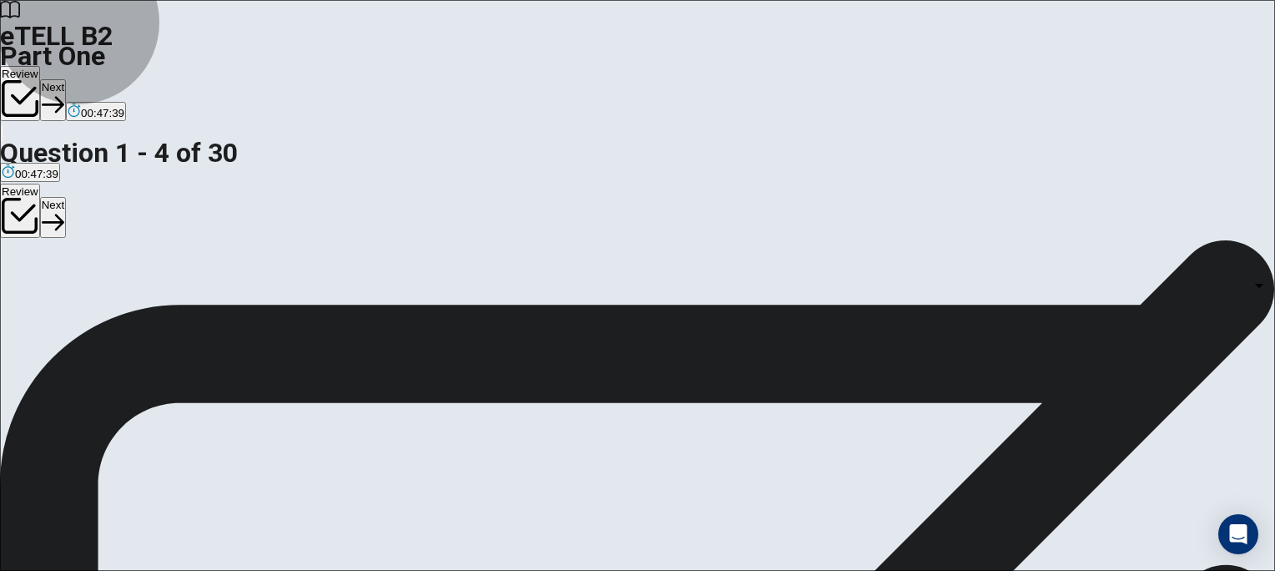
type input "*"
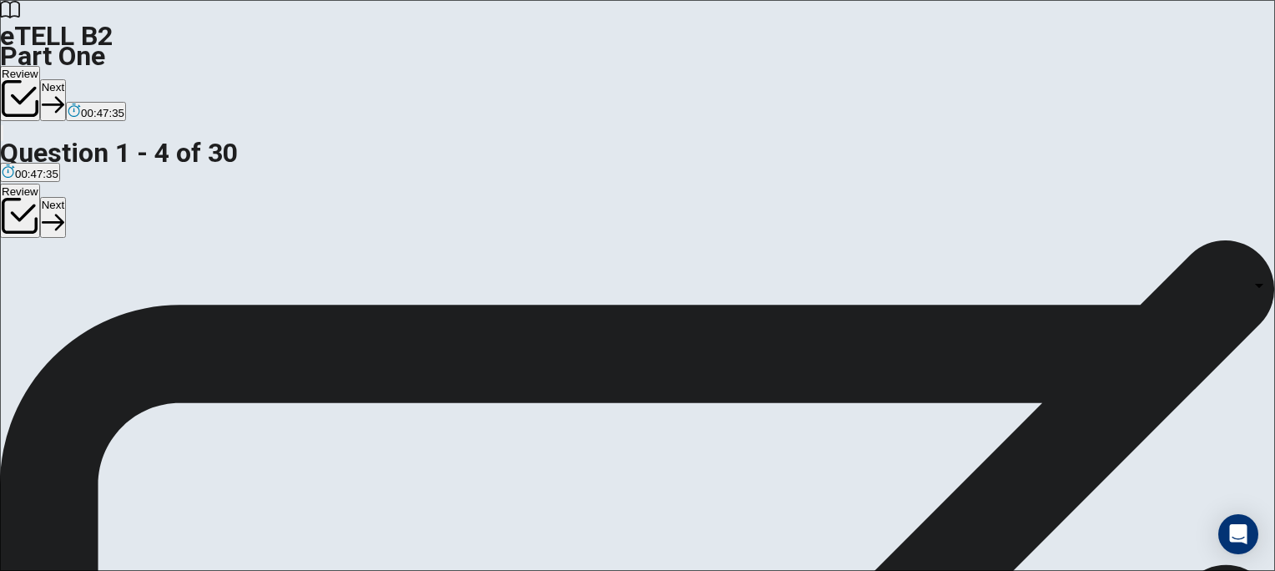
click at [801, 200] on body "This site uses cookies, as explained in our Privacy Policy . If you agree to th…" at bounding box center [637, 285] width 1275 height 571
type input "*"
click at [796, 393] on body "This site uses cookies, as explained in our Privacy Policy . If you agree to th…" at bounding box center [637, 285] width 1275 height 571
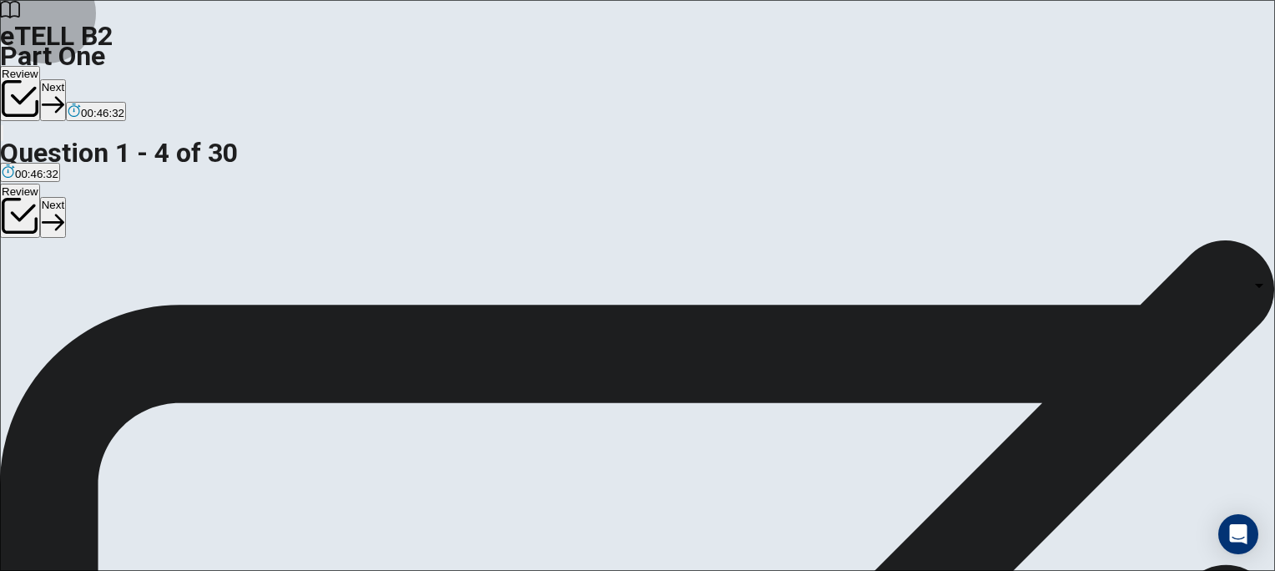
click at [767, 570] on li "A" at bounding box center [637, 581] width 1275 height 20
type input "*"
click at [806, 496] on body "This site uses cookies, as explained in our Privacy Policy . If you agree to th…" at bounding box center [637, 285] width 1275 height 571
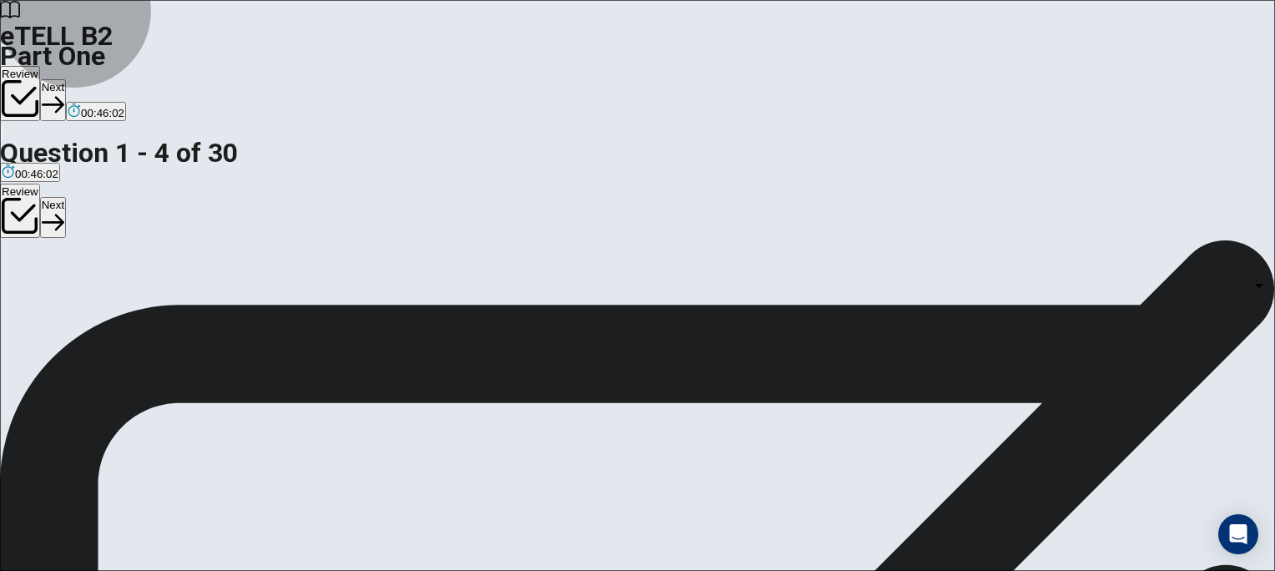
type input "*"
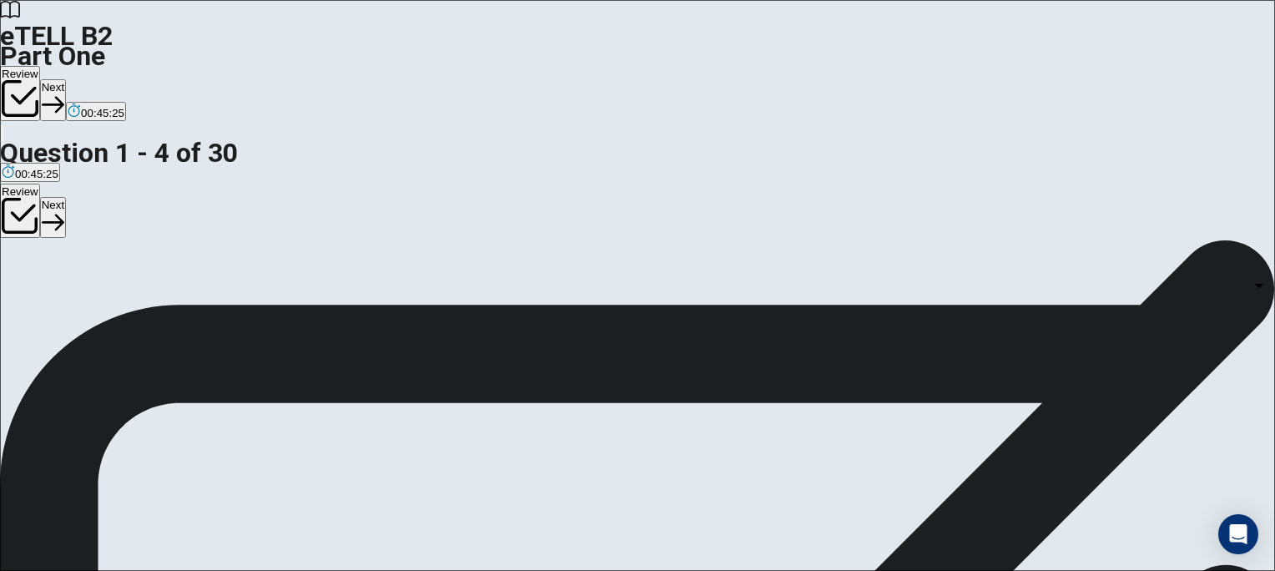
scroll to position [183, 0]
click at [66, 79] on button "Next" at bounding box center [53, 99] width 26 height 41
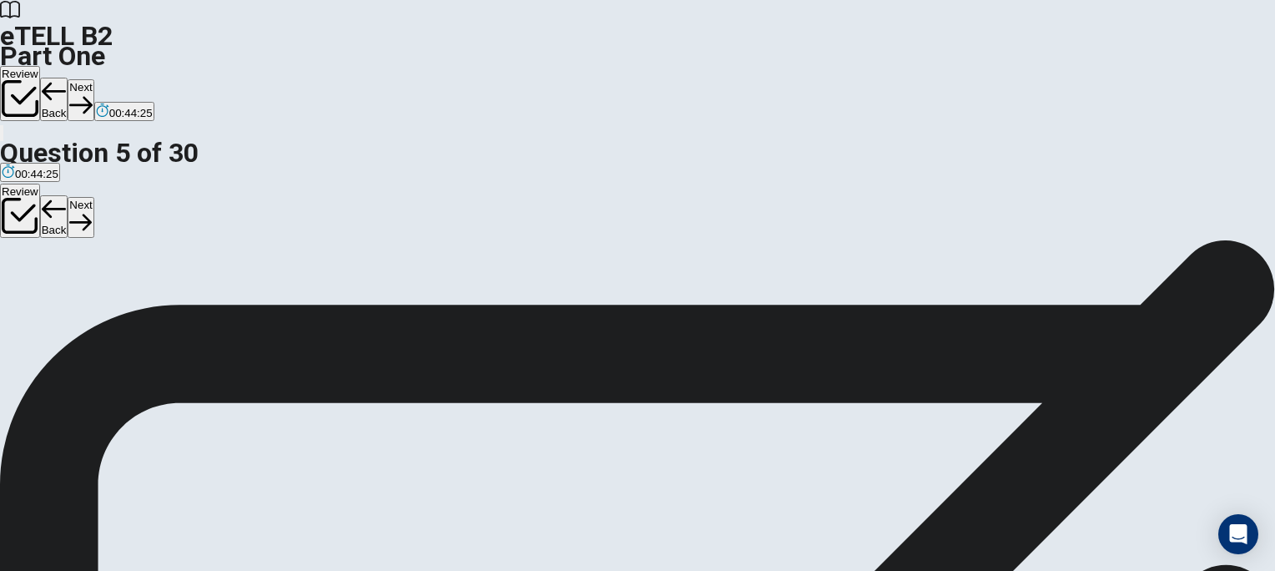
scroll to position [386, 0]
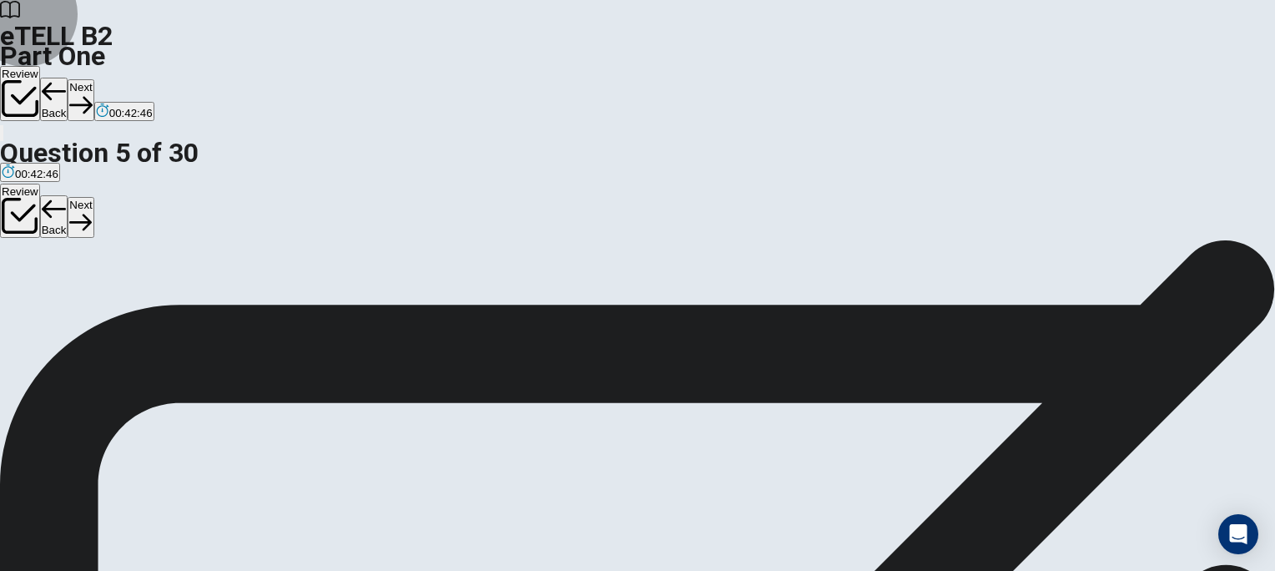
click at [93, 79] on button "Next" at bounding box center [81, 99] width 26 height 41
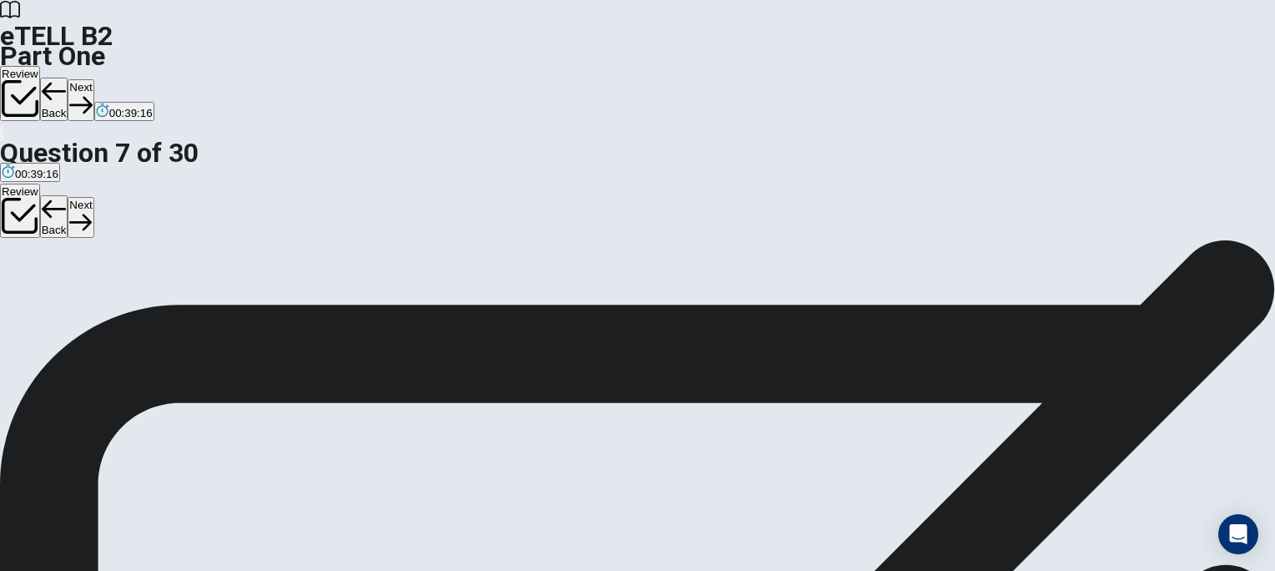
click at [93, 79] on button "Next" at bounding box center [81, 99] width 26 height 41
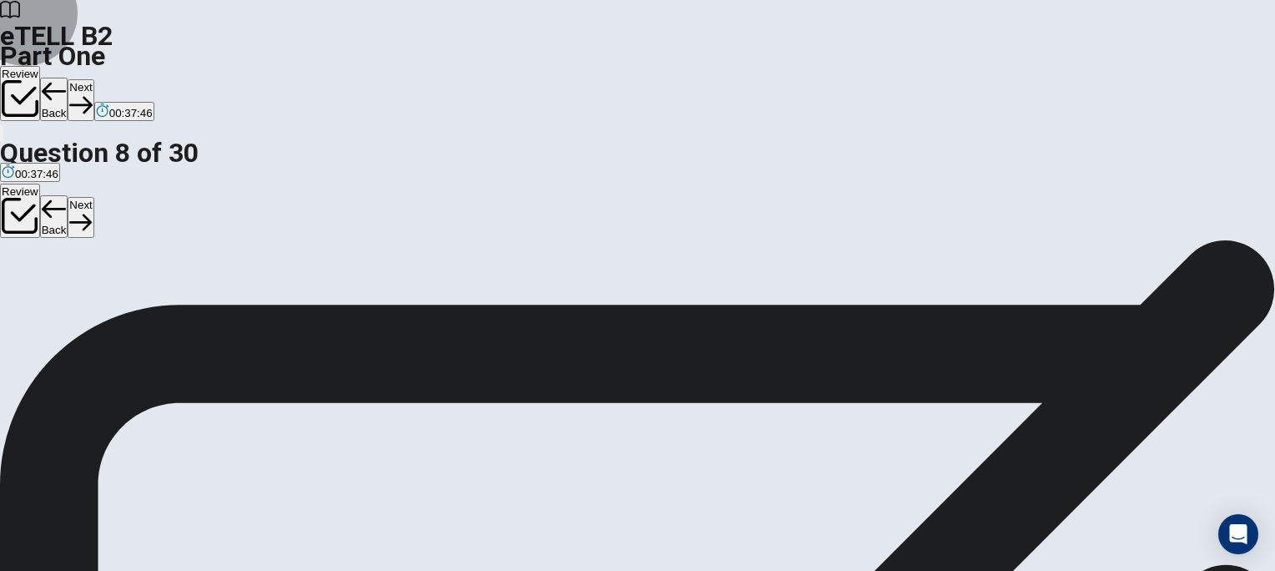
click at [93, 79] on button "Next" at bounding box center [81, 99] width 26 height 41
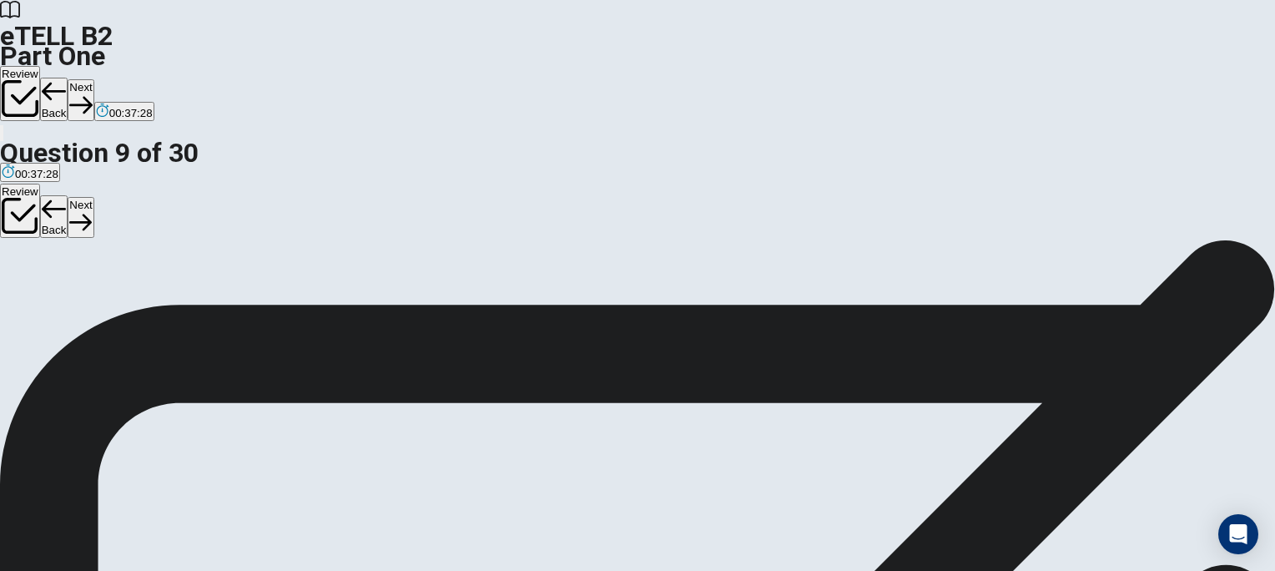
click at [93, 79] on button "Next" at bounding box center [81, 99] width 26 height 41
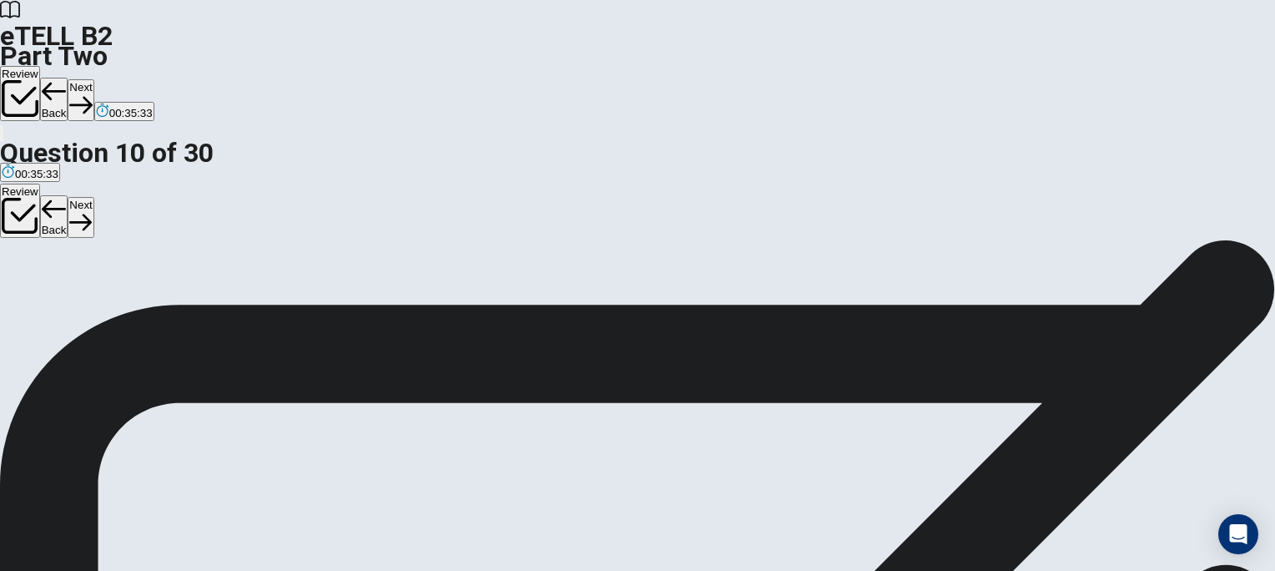
click at [93, 79] on button "Next" at bounding box center [81, 99] width 26 height 41
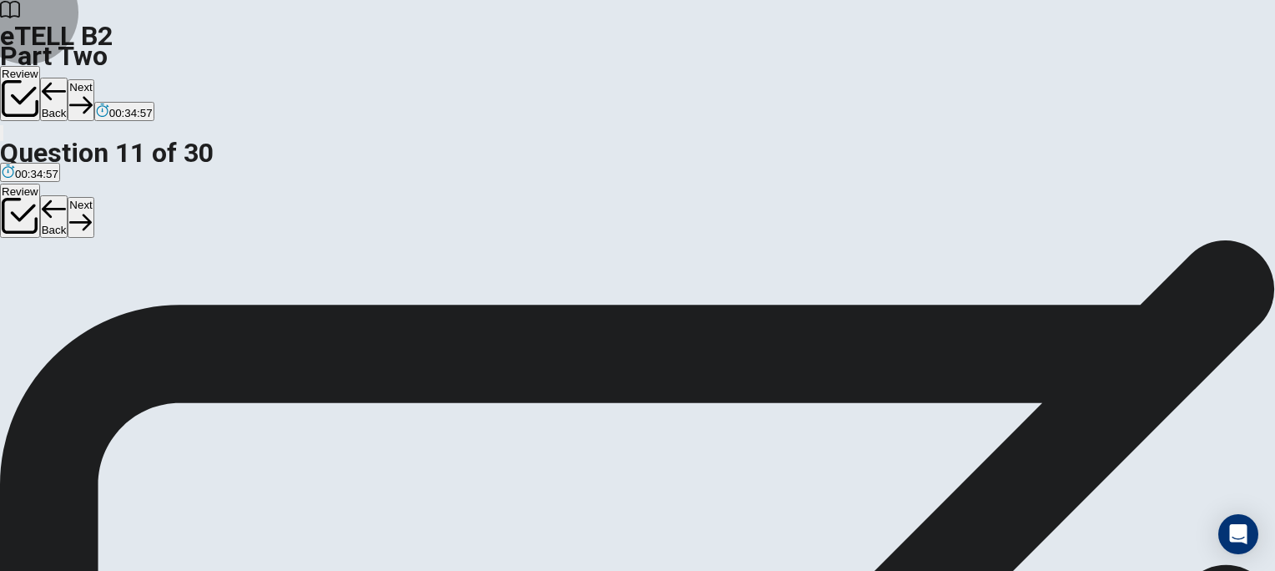
click at [93, 79] on button "Next" at bounding box center [81, 99] width 26 height 41
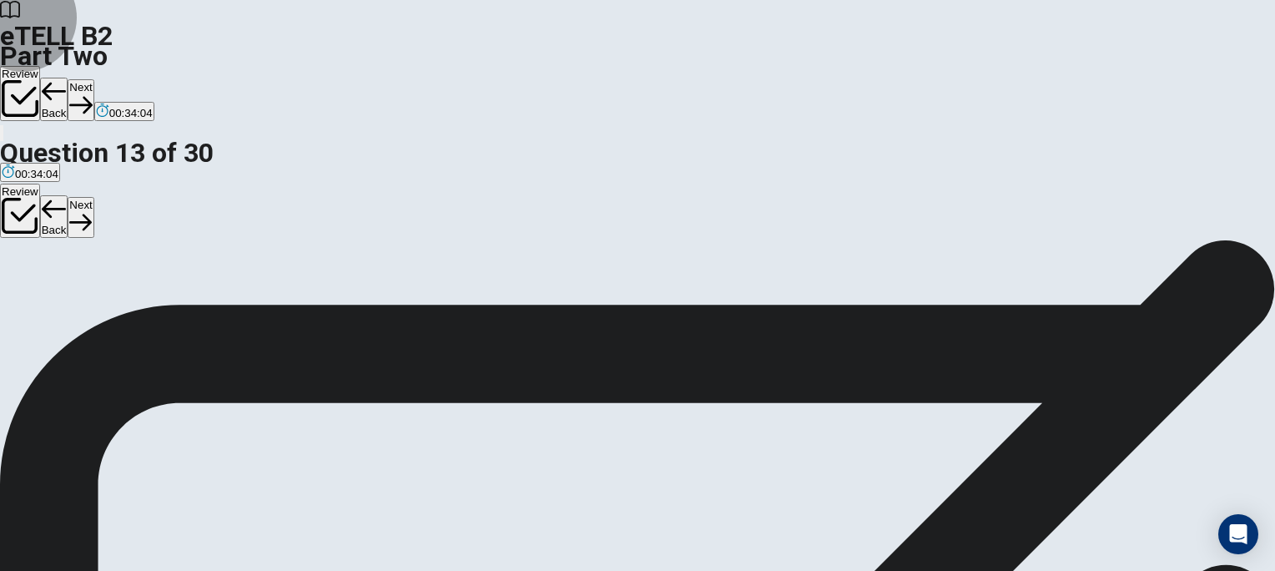
click at [93, 79] on button "Next" at bounding box center [81, 99] width 26 height 41
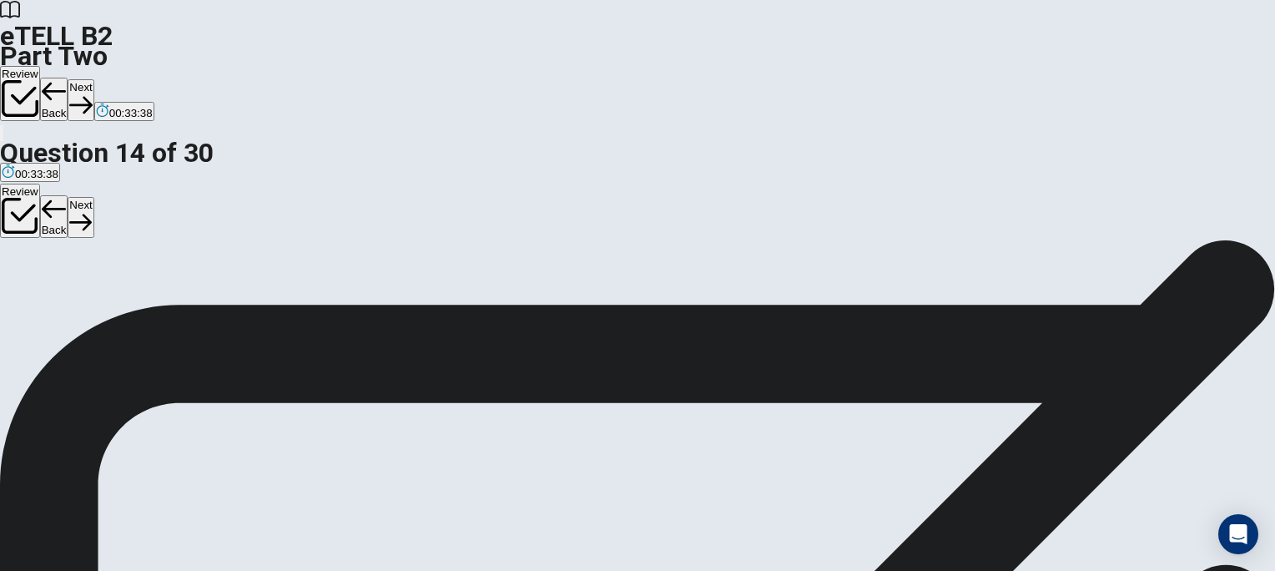
click at [93, 79] on button "Next" at bounding box center [81, 99] width 26 height 41
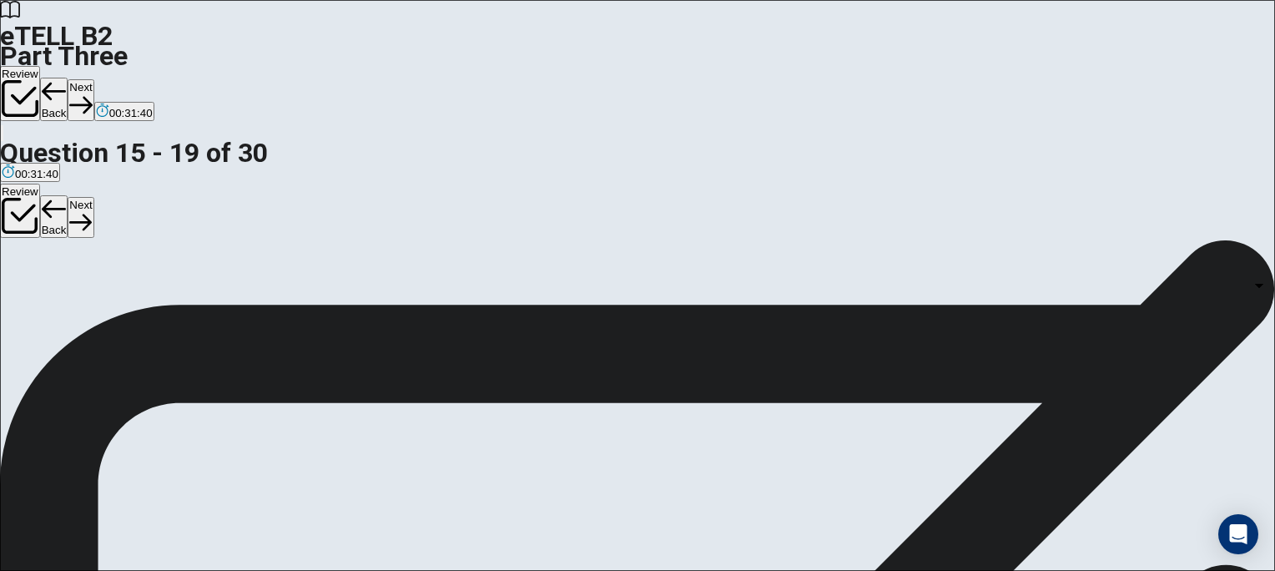
click at [961, 292] on body "This site uses cookies, as explained in our Privacy Policy . If you agree to th…" at bounding box center [637, 285] width 1275 height 571
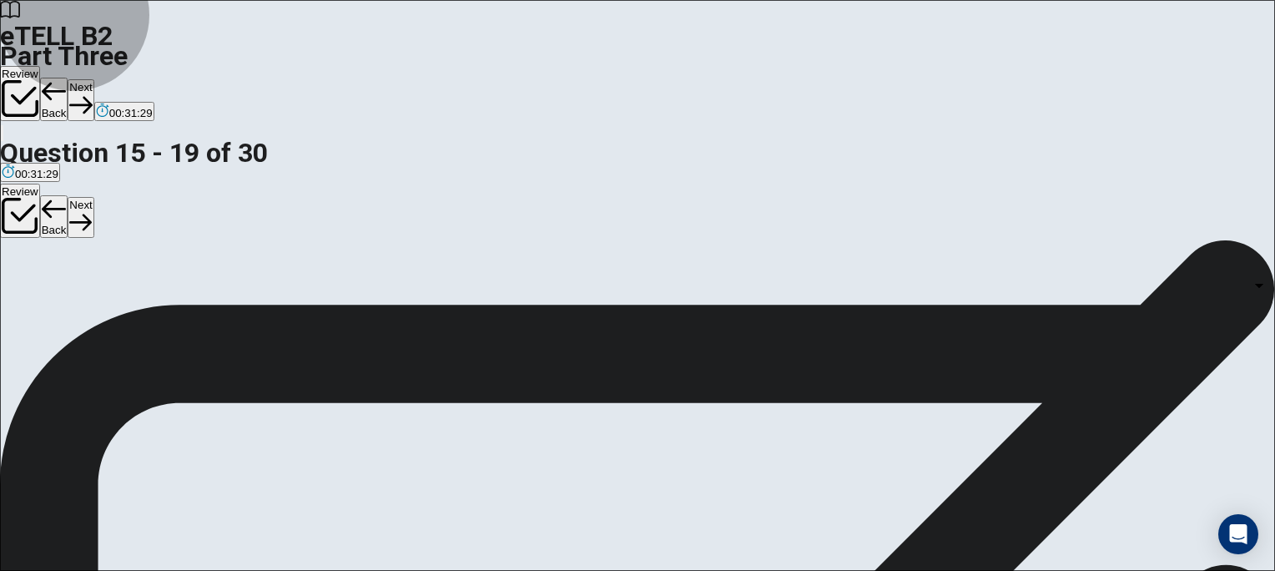
type input "*"
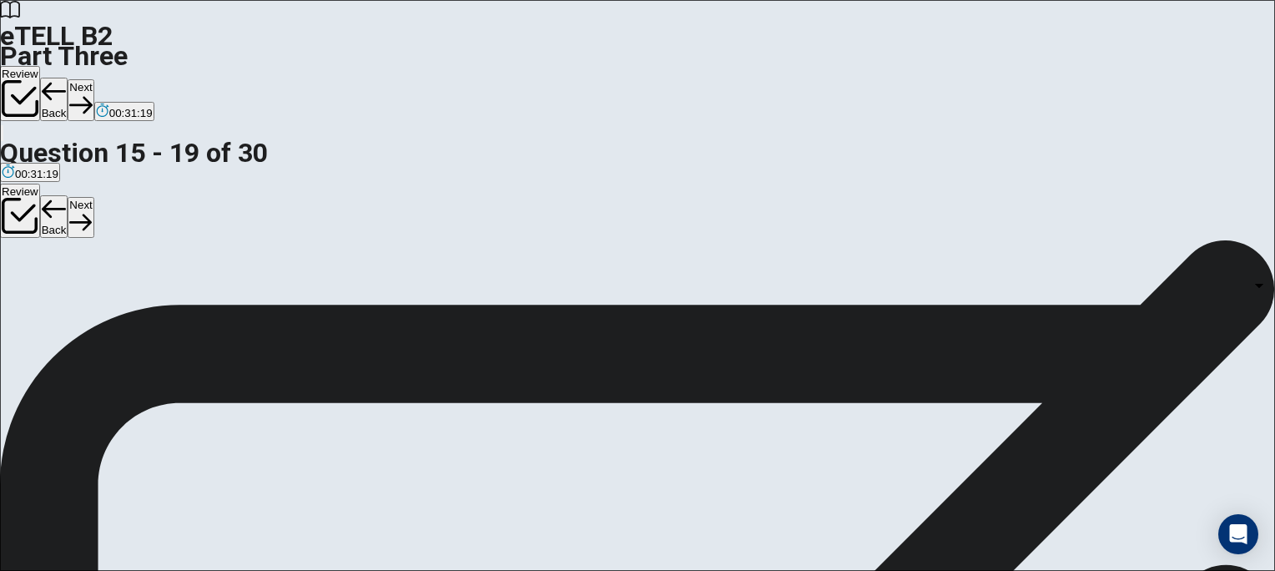
click at [841, 416] on body "This site uses cookies, as explained in our Privacy Policy . If you agree to th…" at bounding box center [637, 285] width 1275 height 571
click at [819, 570] on li "A" at bounding box center [637, 581] width 1275 height 20
type input "*"
click at [876, 268] on body "This site uses cookies, as explained in our Privacy Policy . If you agree to th…" at bounding box center [637, 285] width 1275 height 571
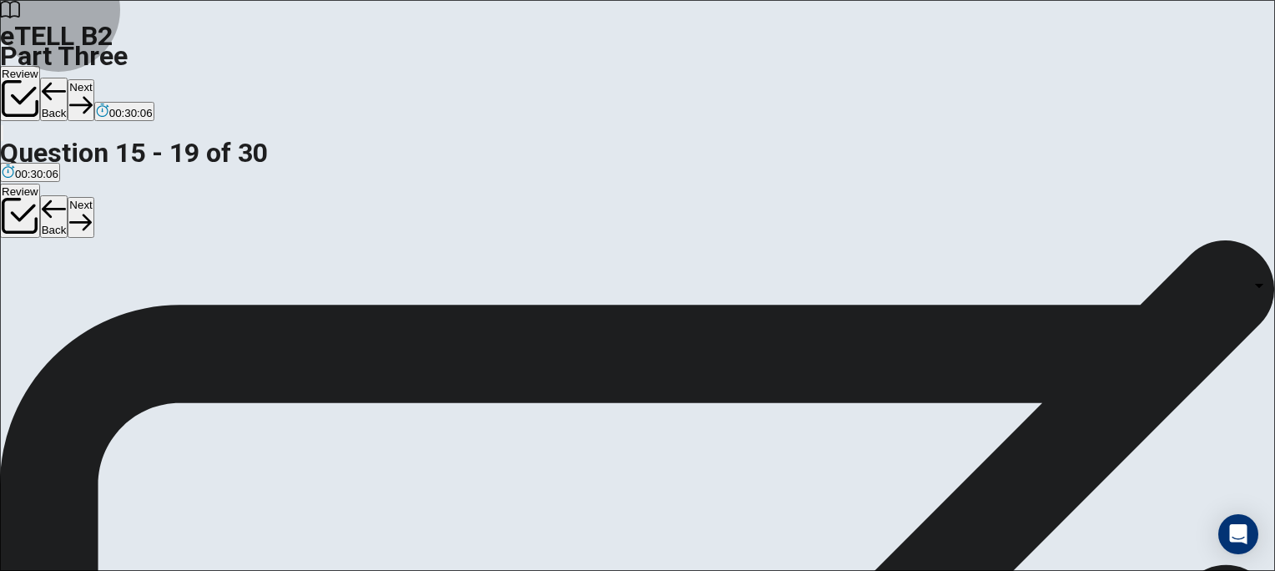
type input "*"
click at [1077, 438] on body "This site uses cookies, as explained in our Privacy Policy . If you agree to th…" at bounding box center [637, 285] width 1275 height 571
type input "*"
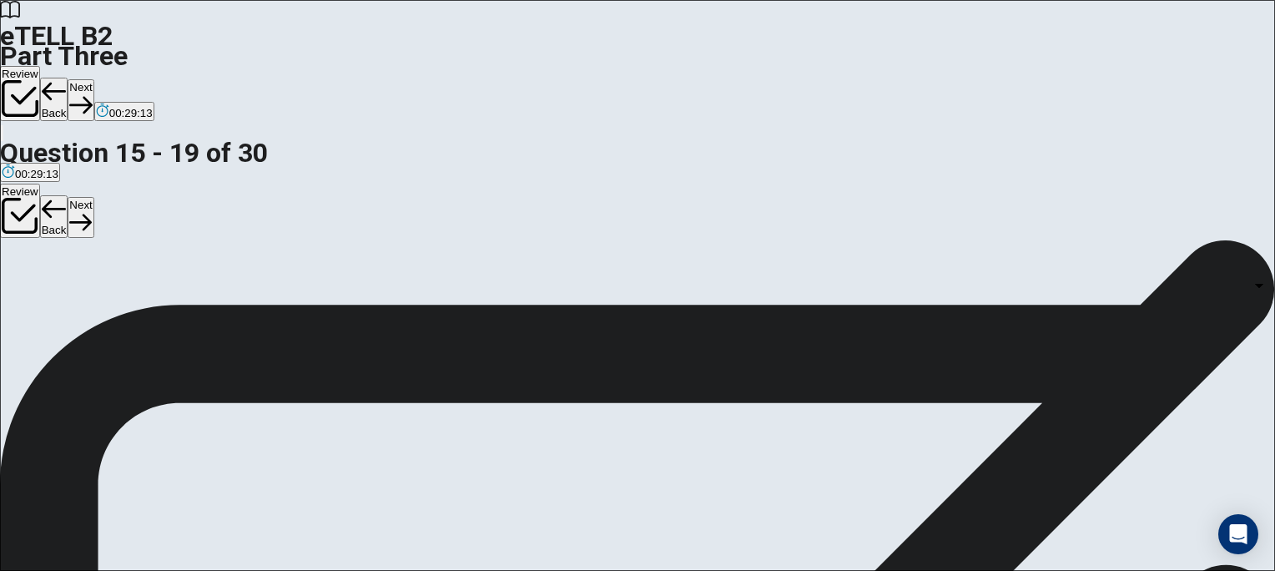
scroll to position [285, 0]
click at [801, 485] on body "This site uses cookies, as explained in our Privacy Policy . If you agree to th…" at bounding box center [637, 285] width 1275 height 571
type input "*"
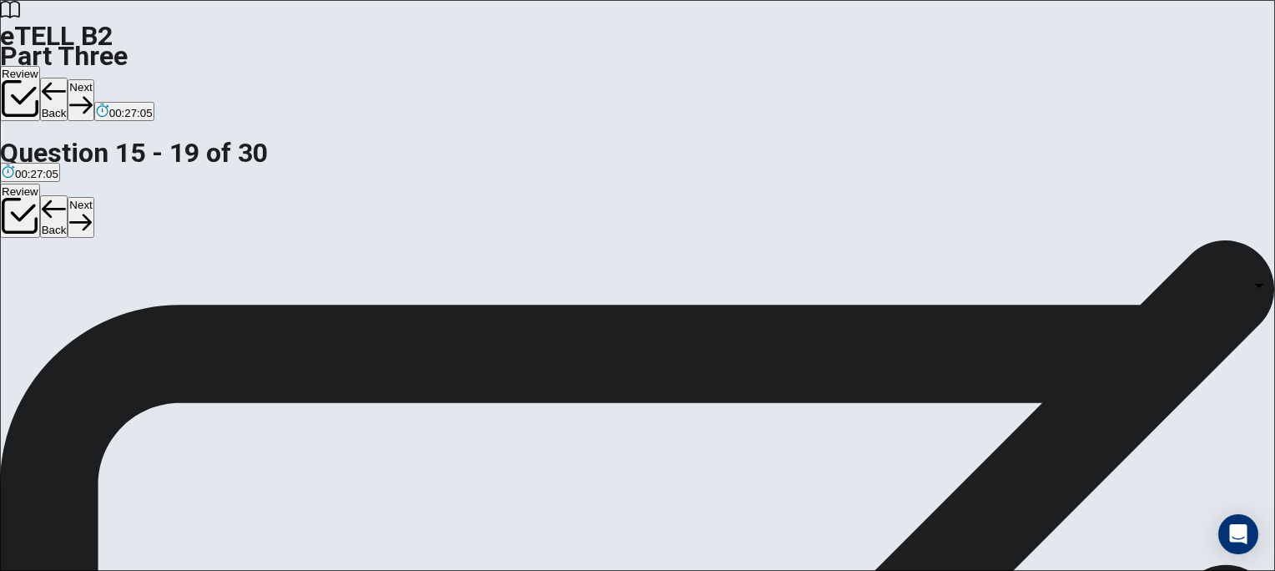
click at [868, 255] on body "This site uses cookies, as explained in our Privacy Policy . If you agree to th…" at bounding box center [637, 285] width 1275 height 571
type input "*"
click at [93, 79] on button "Next" at bounding box center [81, 99] width 26 height 41
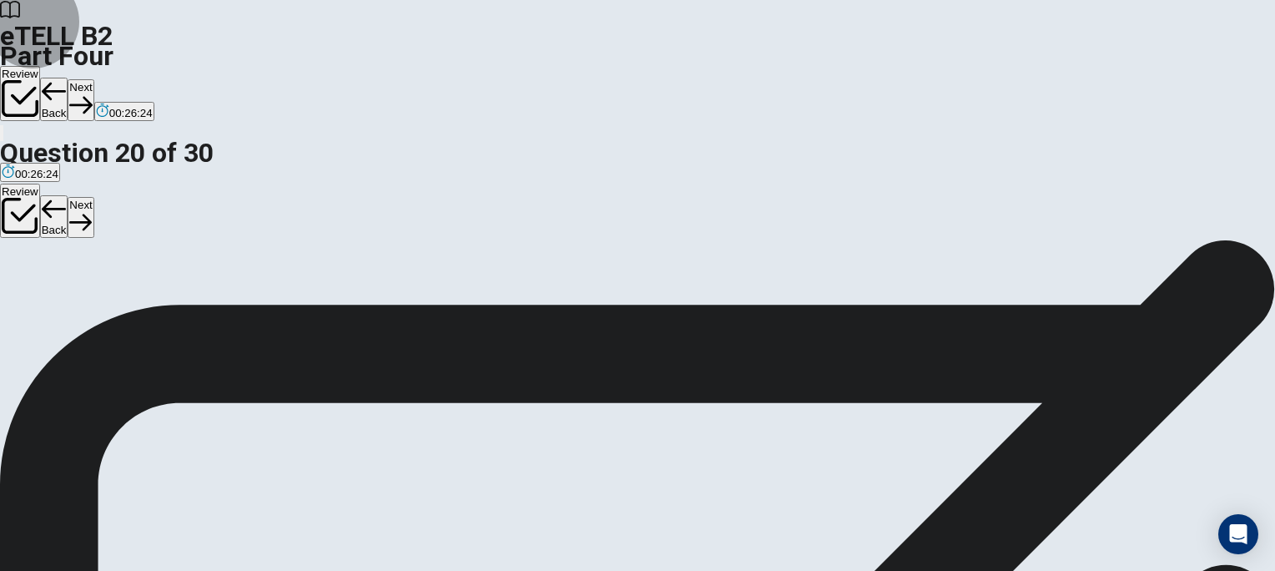
click at [93, 79] on button "Next" at bounding box center [81, 99] width 26 height 41
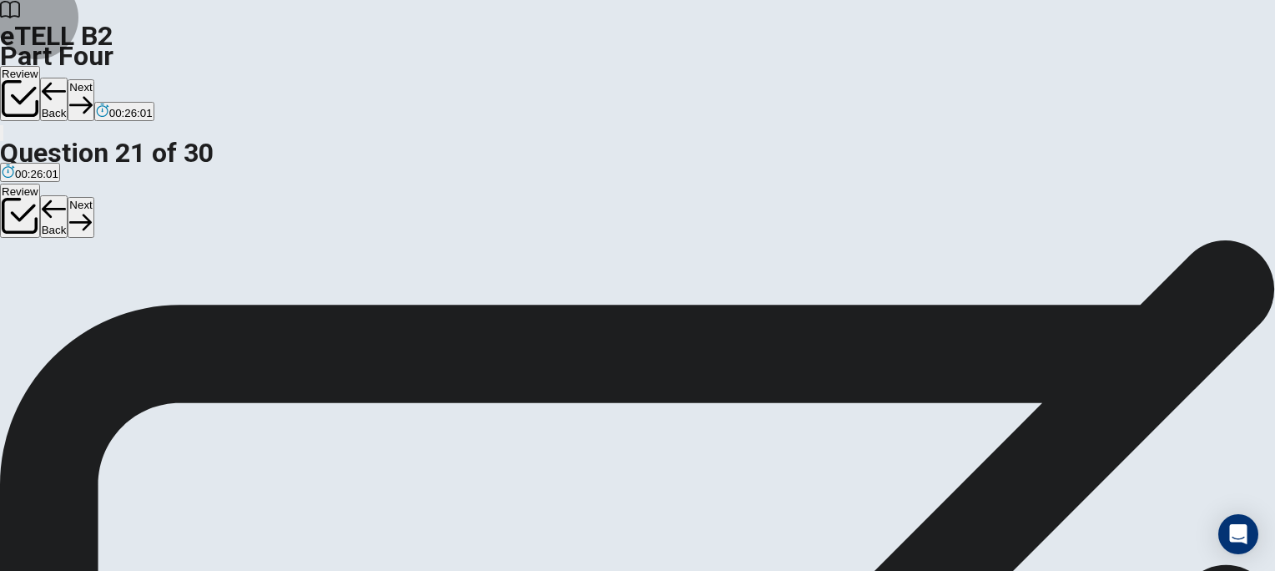
click at [93, 79] on button "Next" at bounding box center [81, 99] width 26 height 41
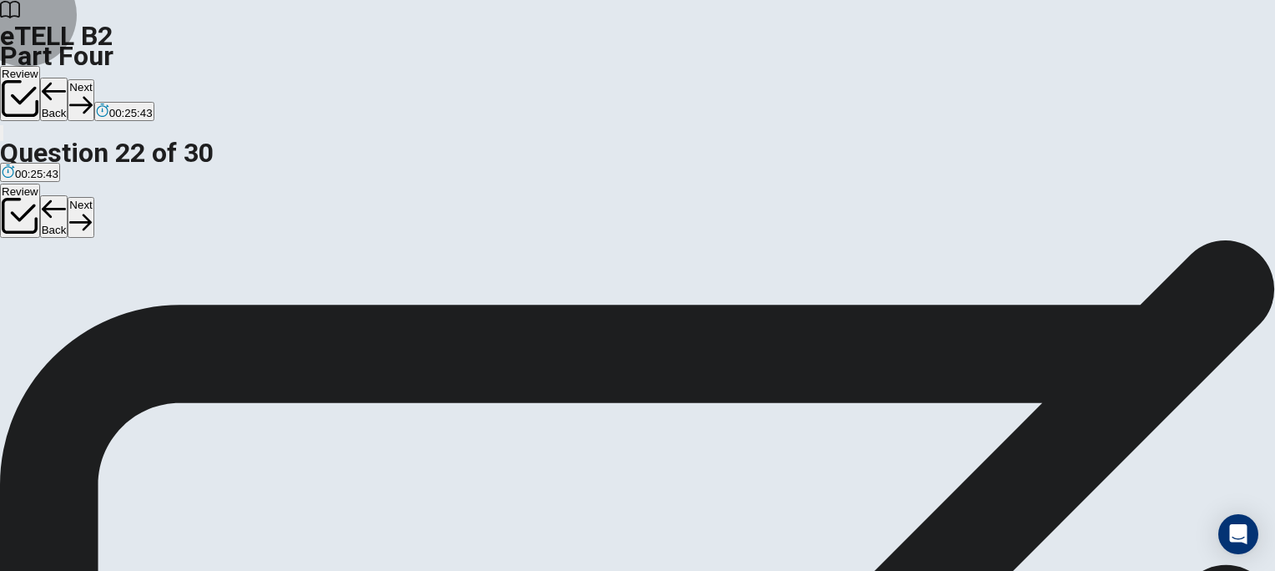
click at [93, 79] on button "Next" at bounding box center [81, 99] width 26 height 41
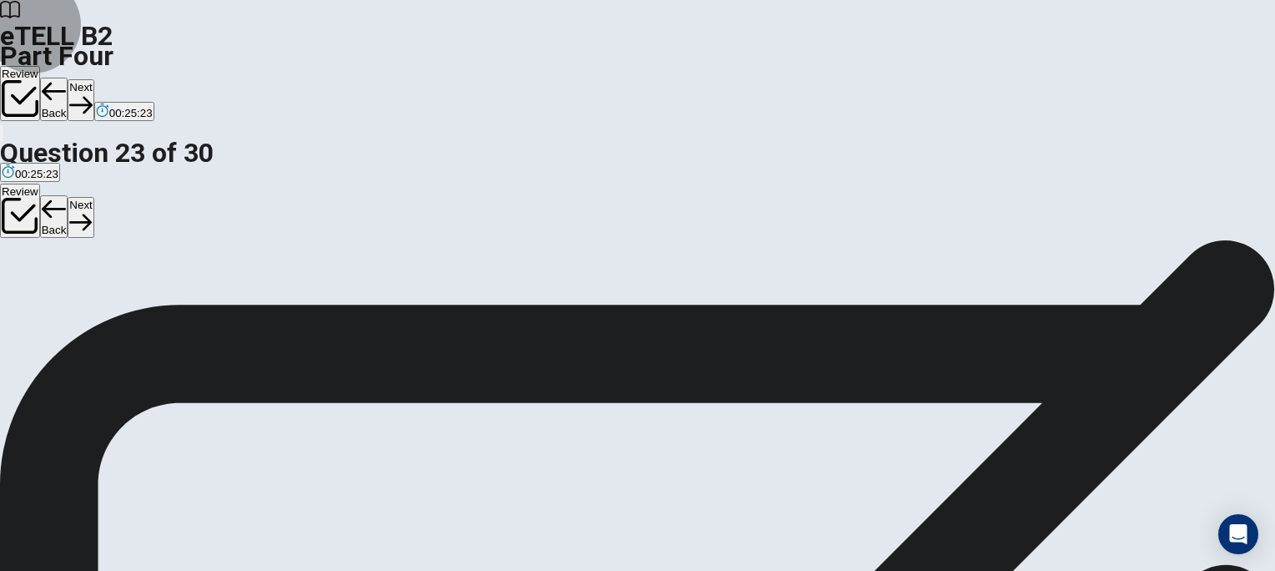
click at [93, 79] on button "Next" at bounding box center [81, 99] width 26 height 41
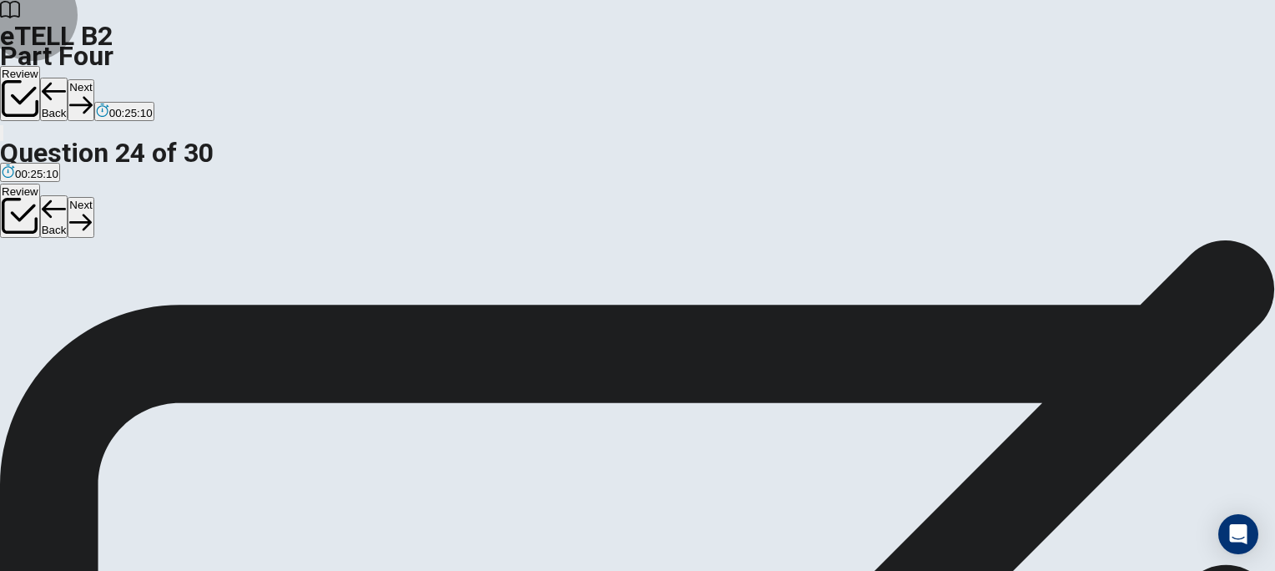
click at [93, 79] on button "Next" at bounding box center [81, 99] width 26 height 41
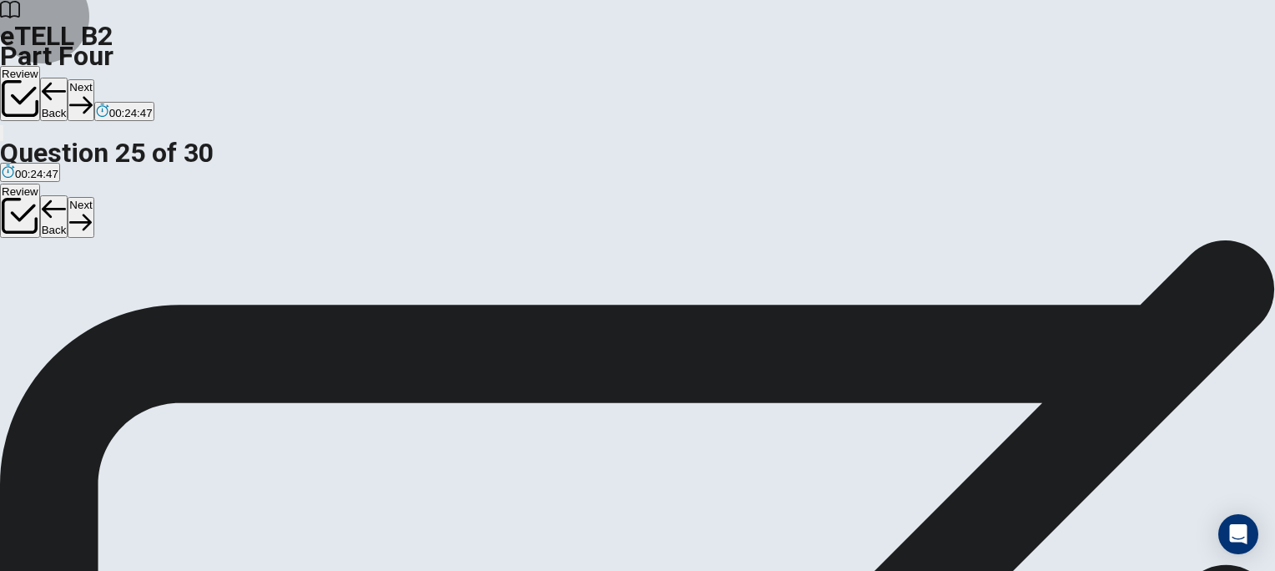
click at [93, 79] on button "Next" at bounding box center [81, 99] width 26 height 41
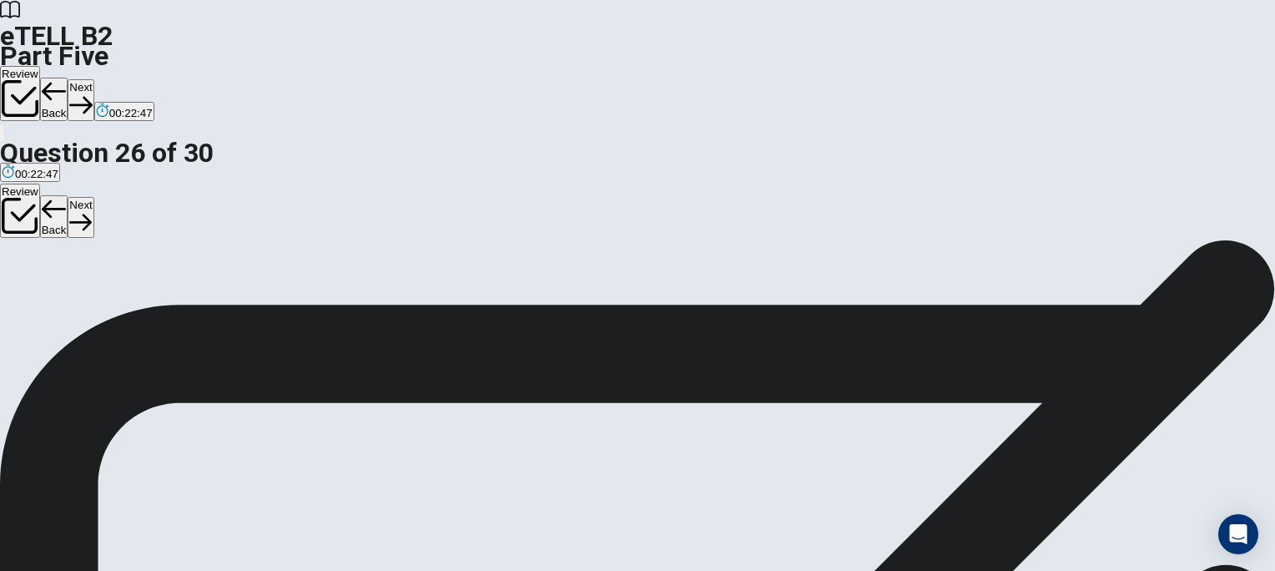
scroll to position [263, 0]
click at [93, 79] on button "Next" at bounding box center [81, 99] width 26 height 41
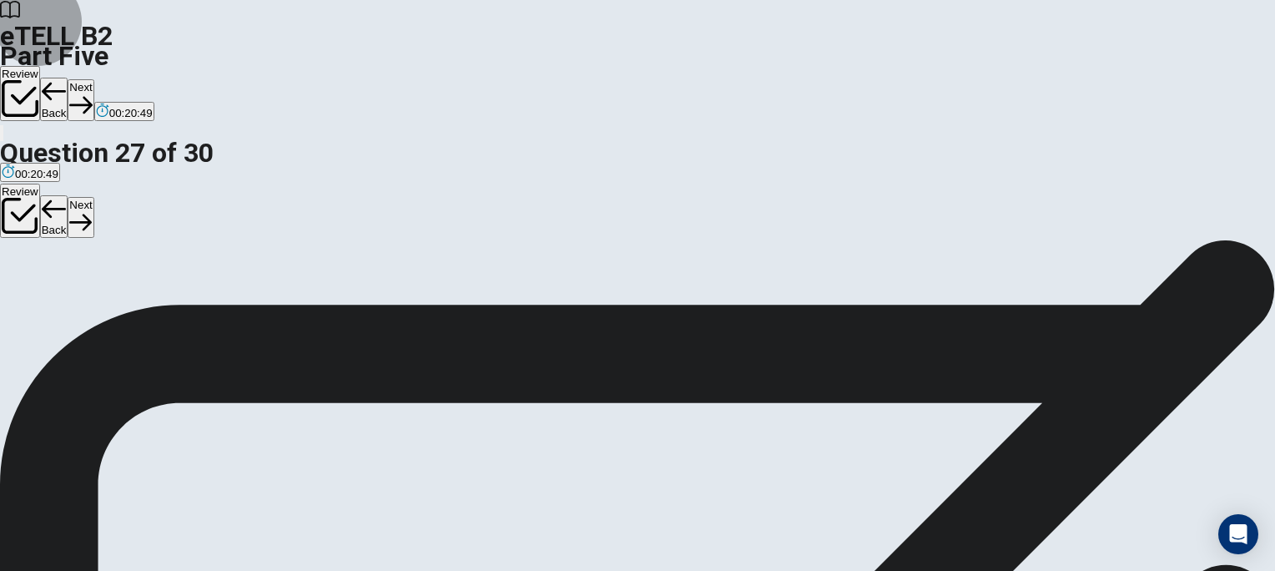
click at [93, 79] on button "Next" at bounding box center [81, 99] width 26 height 41
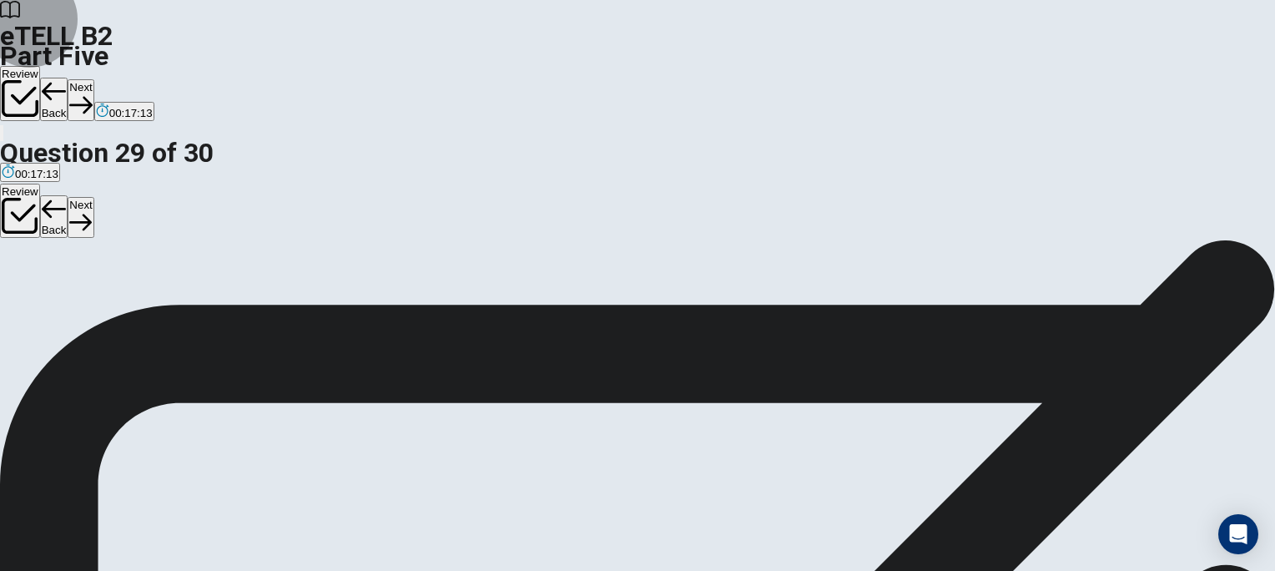
click at [93, 79] on button "Next" at bounding box center [81, 99] width 26 height 41
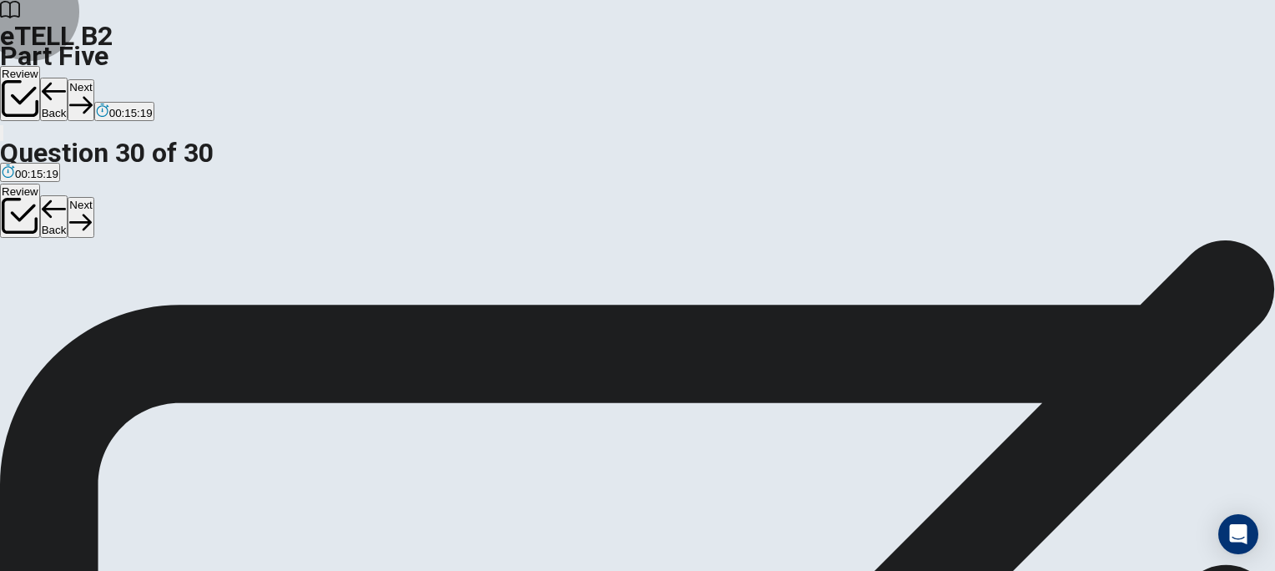
click at [93, 79] on button "Next" at bounding box center [81, 99] width 26 height 41
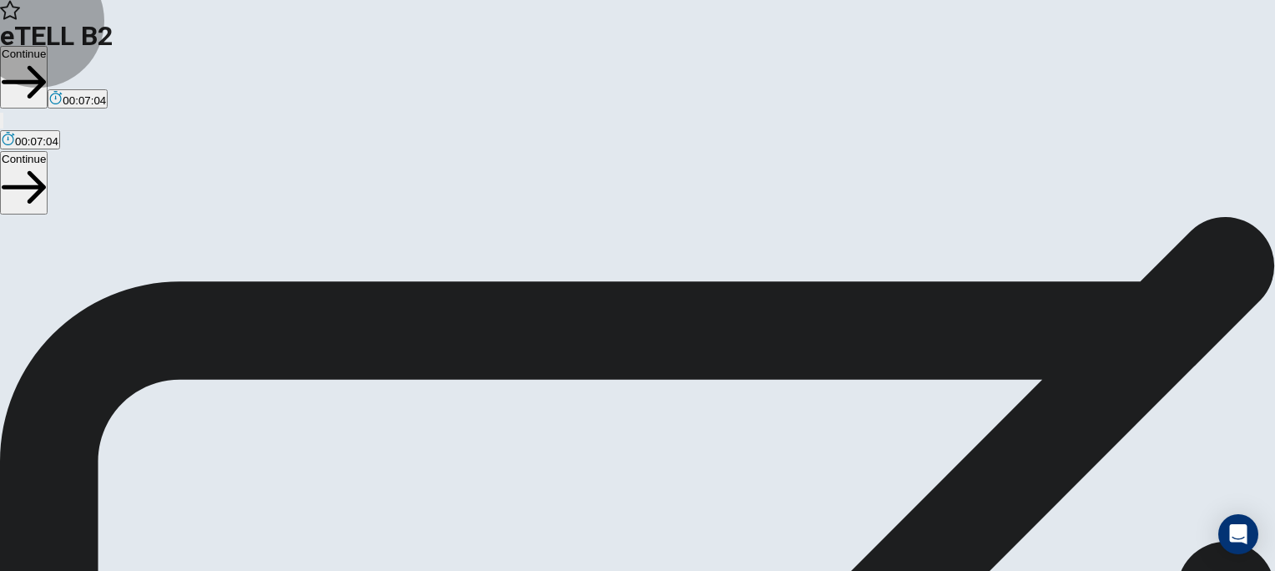
click at [48, 46] on button "Continue" at bounding box center [24, 77] width 48 height 63
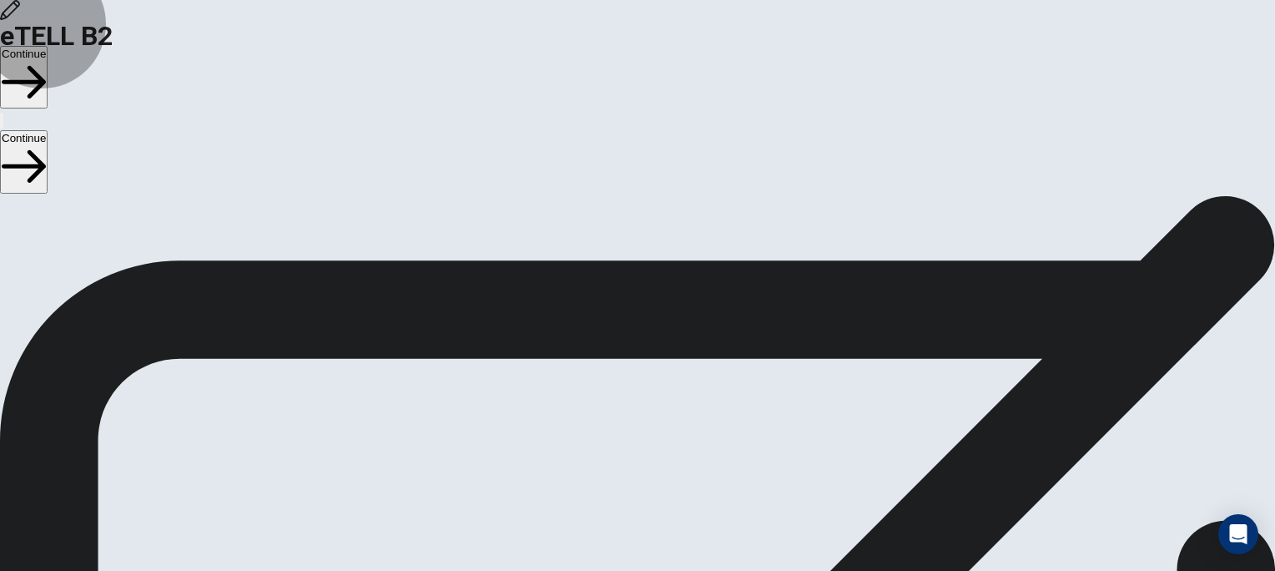
click at [48, 46] on button "Continue" at bounding box center [24, 77] width 48 height 63
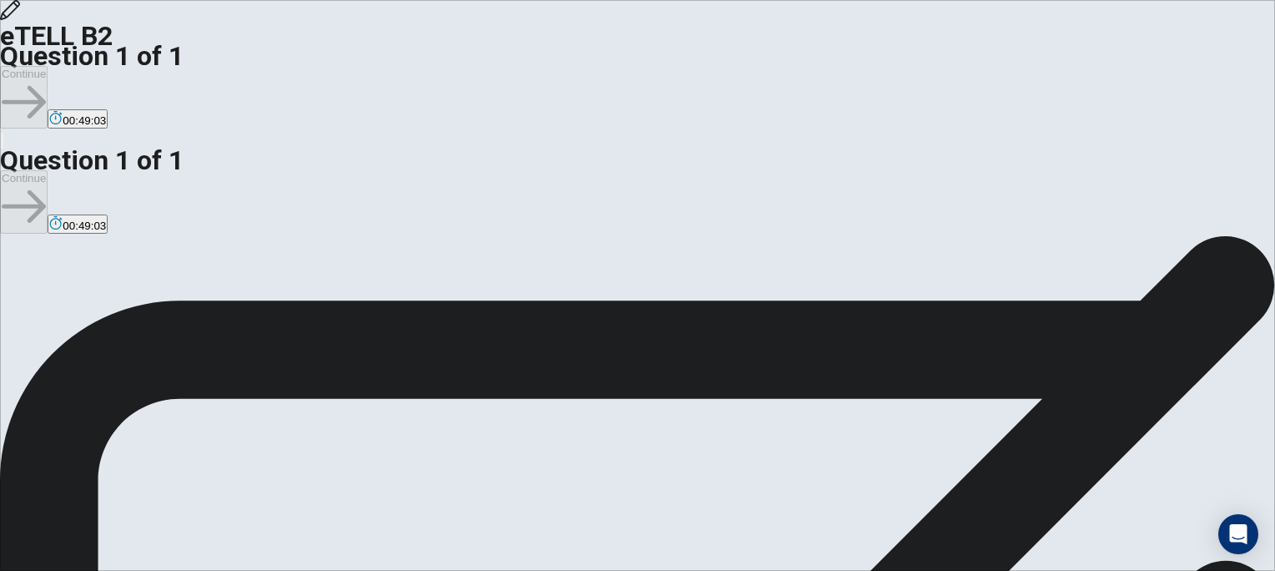
type textarea "*"
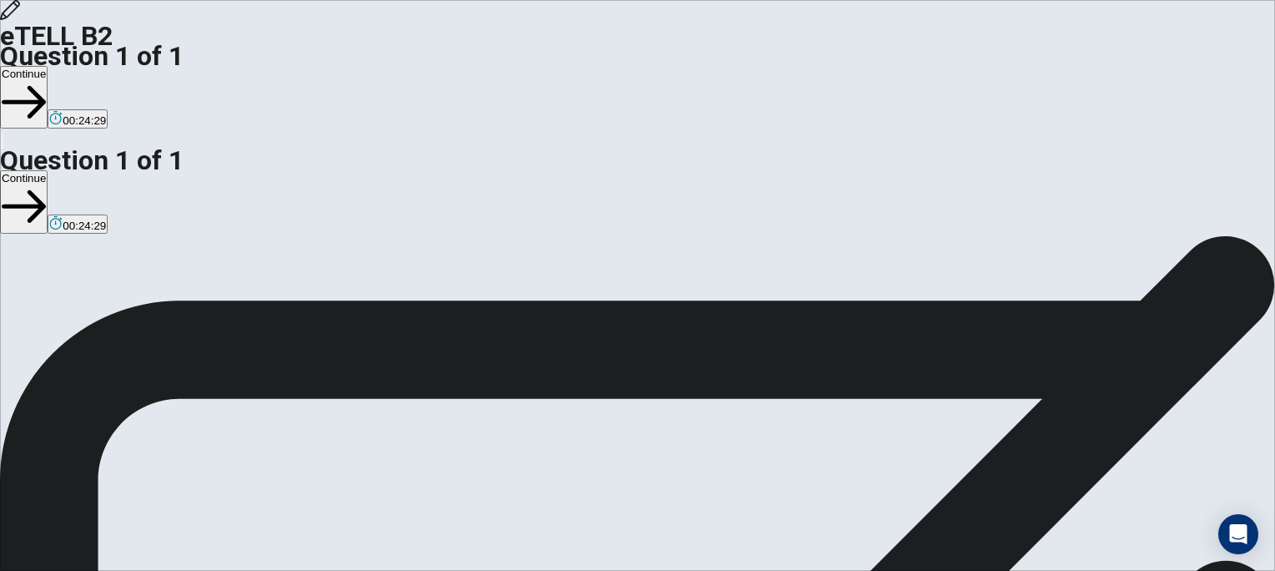
scroll to position [30, 0]
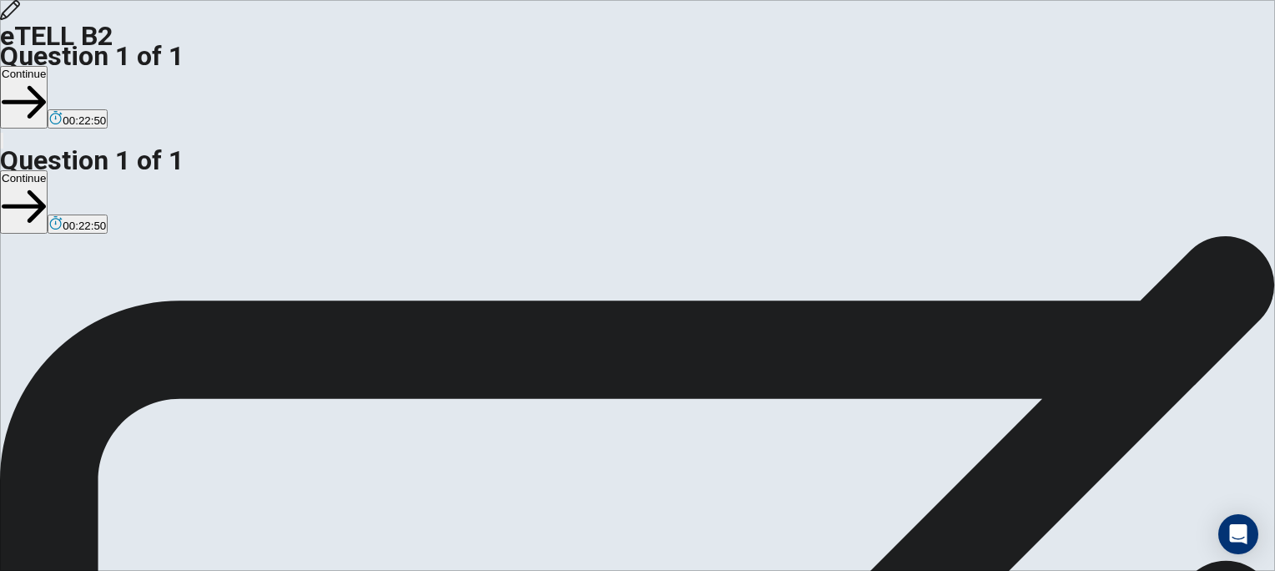
type textarea "**********"
click at [48, 66] on button "Continue" at bounding box center [24, 97] width 48 height 63
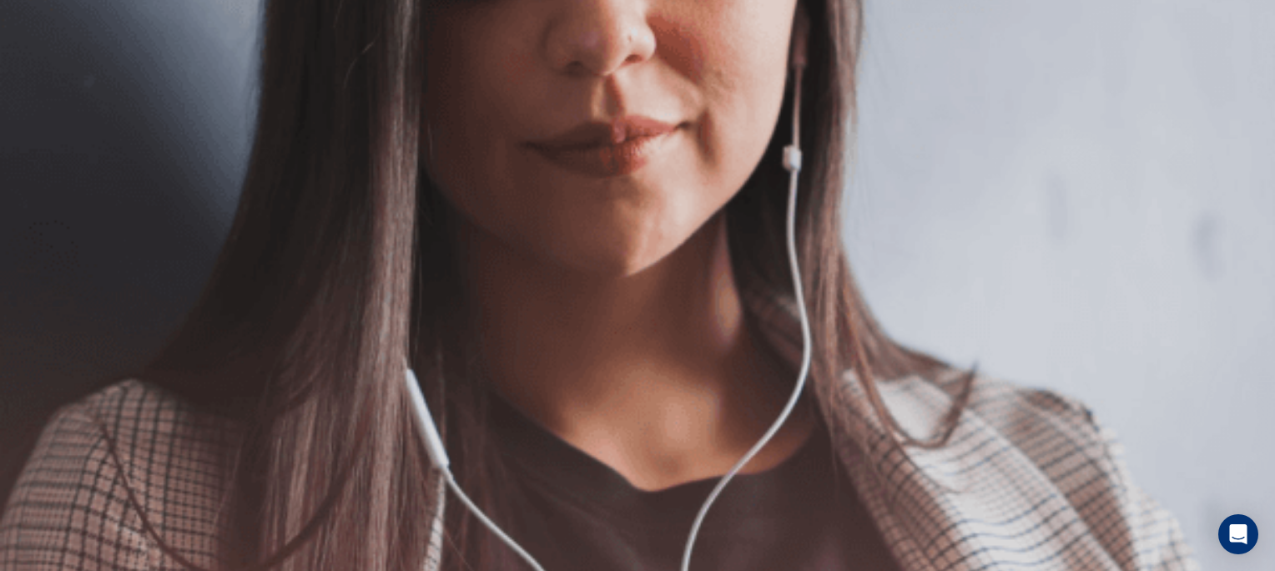
scroll to position [32, 0]
click at [48, 66] on button "Continue" at bounding box center [24, 97] width 48 height 63
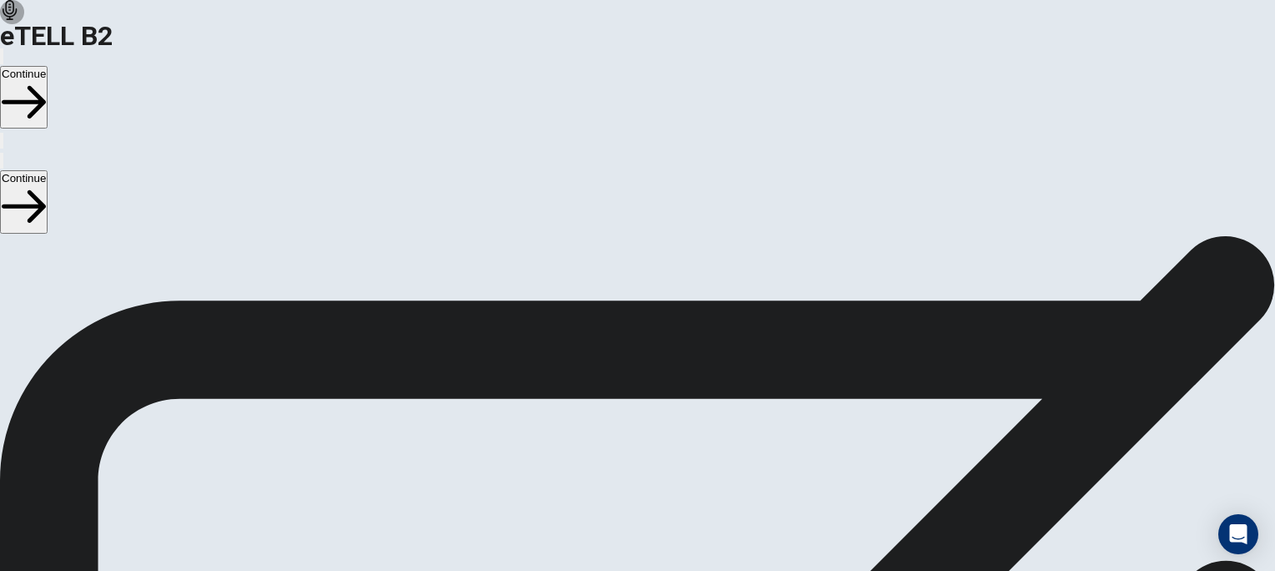
click at [48, 66] on button "Continue" at bounding box center [24, 97] width 48 height 63
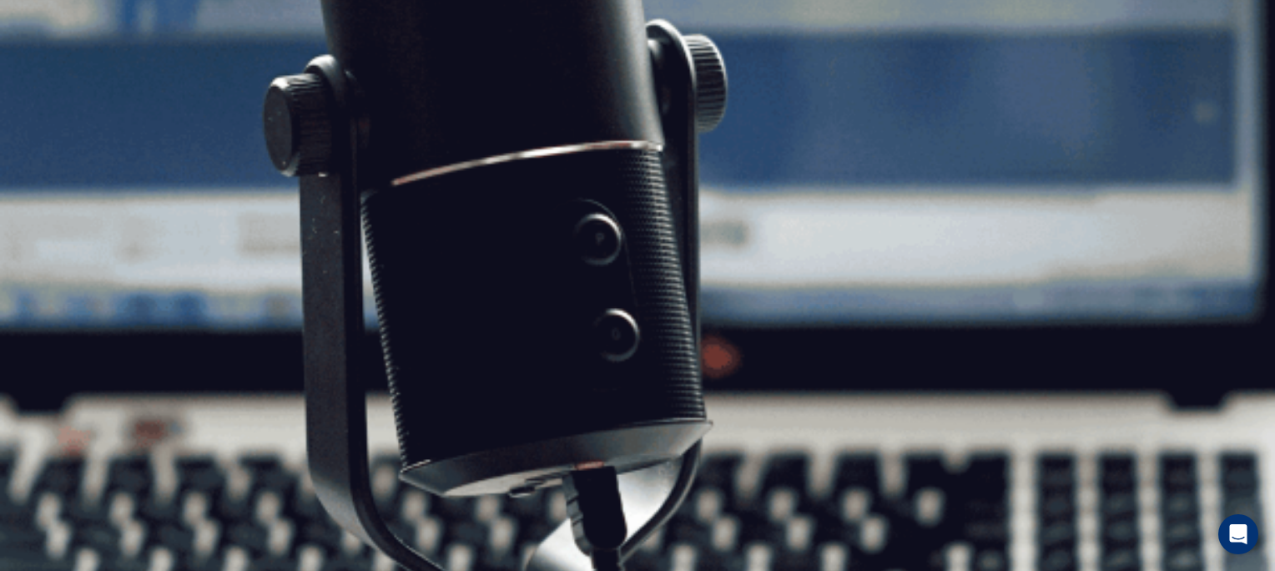
click at [48, 66] on button "Continue" at bounding box center [24, 97] width 48 height 63
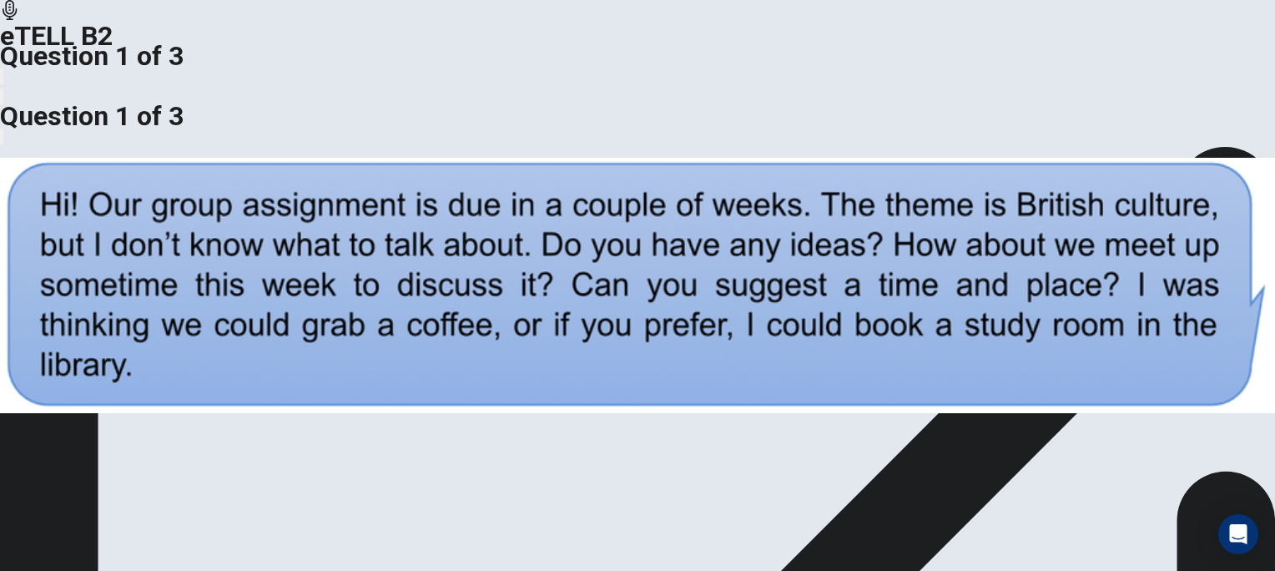
scroll to position [0, 0]
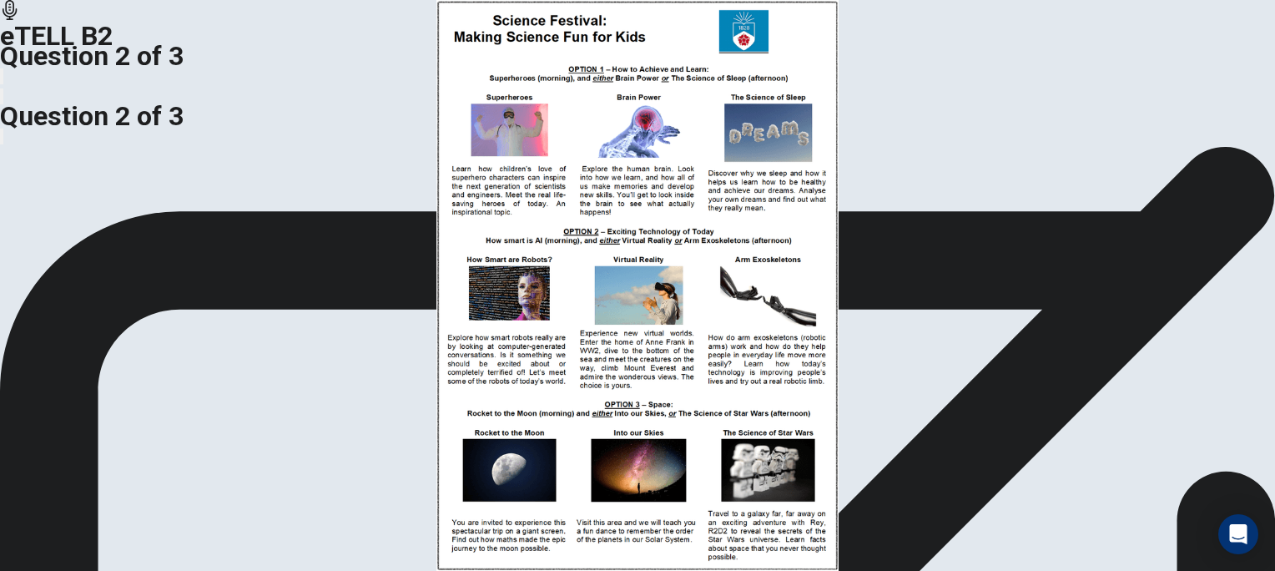
click at [901, 154] on img at bounding box center [637, 285] width 1275 height 571
click at [1262, 570] on div at bounding box center [637, 571] width 1275 height 0
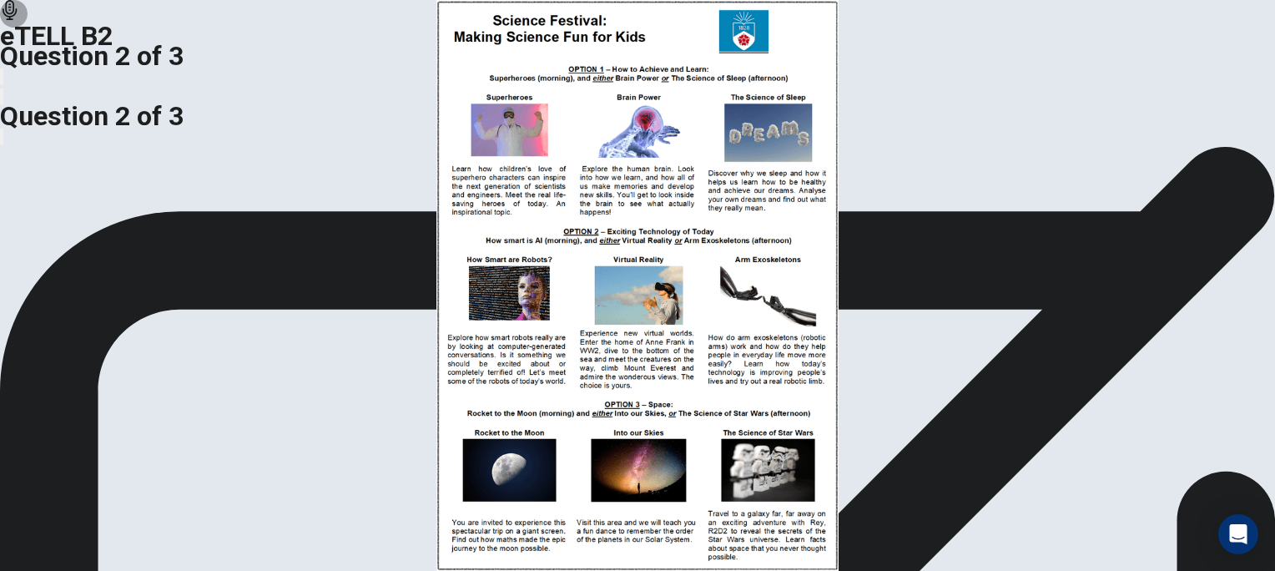
click at [444, 221] on img at bounding box center [637, 285] width 1275 height 571
